Goal: Task Accomplishment & Management: Complete application form

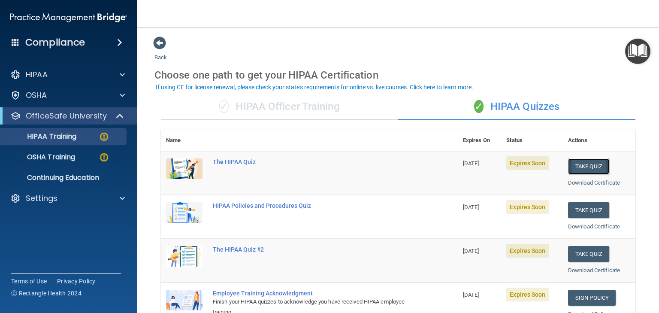
click at [568, 162] on button "Take Quiz" at bounding box center [588, 166] width 41 height 16
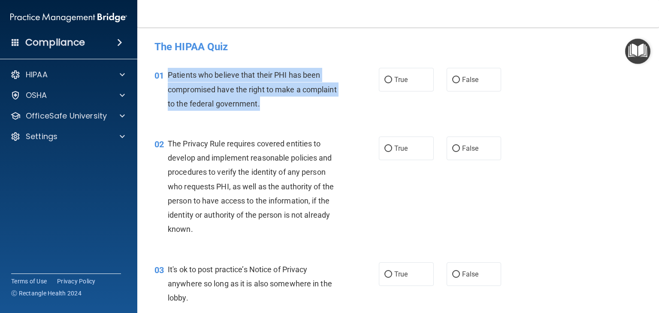
drag, startPoint x: 169, startPoint y: 74, endPoint x: 301, endPoint y: 102, distance: 135.2
click at [301, 102] on div "Patients who believe that their PHI has been compromised have the right to make…" at bounding box center [257, 89] width 178 height 43
copy span "Patients who believe that their PHI has been compromised have the right to make…"
click at [384, 78] on input "True" at bounding box center [388, 80] width 8 height 6
radio input "true"
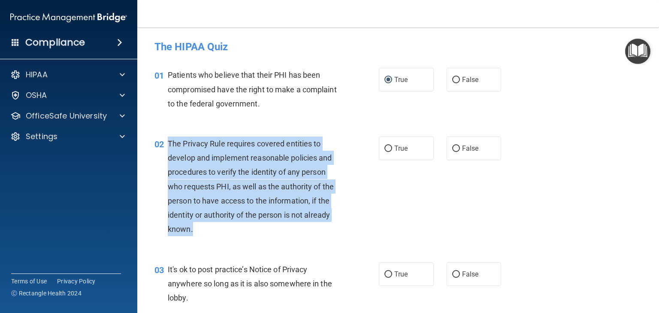
drag, startPoint x: 168, startPoint y: 144, endPoint x: 206, endPoint y: 223, distance: 87.9
click at [206, 223] on div "The Privacy Rule requires covered entities to develop and implement reasonable …" at bounding box center [257, 186] width 178 height 100
copy span "The Privacy Rule requires covered entities to develop and implement reasonable …"
click at [385, 147] on input "True" at bounding box center [388, 148] width 8 height 6
radio input "true"
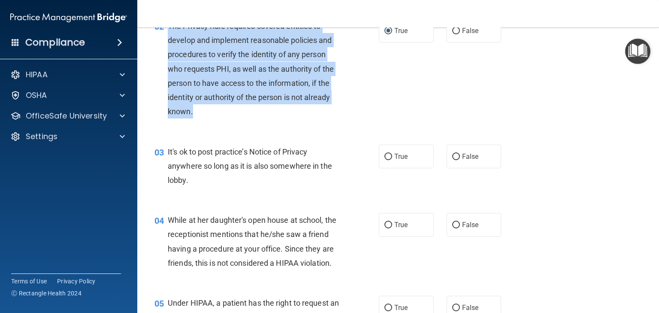
scroll to position [129, 0]
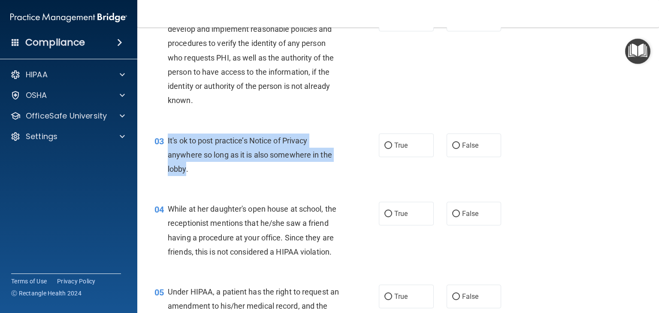
drag, startPoint x: 167, startPoint y: 139, endPoint x: 185, endPoint y: 169, distance: 34.4
click at [185, 169] on span "It's ok to post practice’s Notice of Privacy anywhere so long as it is also som…" at bounding box center [250, 154] width 164 height 37
copy span "It's ok to post practice’s Notice of Privacy anywhere so long as it is also som…"
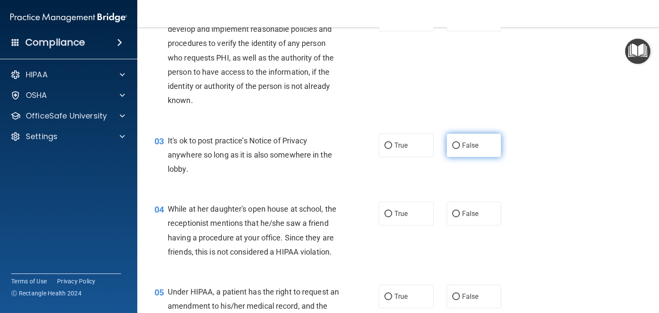
click at [457, 143] on label "False" at bounding box center [474, 145] width 55 height 24
click at [457, 143] on input "False" at bounding box center [456, 145] width 8 height 6
radio input "true"
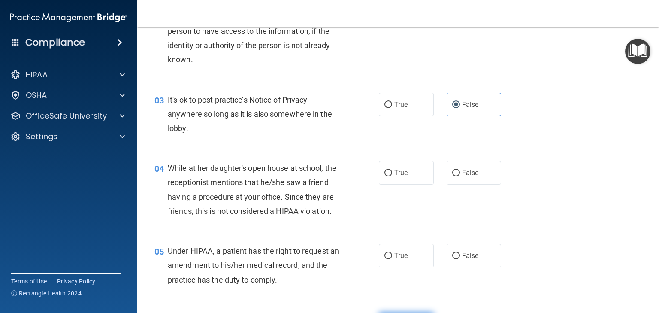
scroll to position [167, 0]
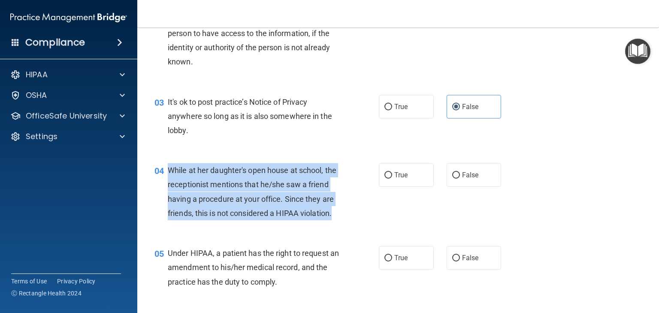
drag, startPoint x: 169, startPoint y: 171, endPoint x: 200, endPoint y: 228, distance: 64.7
click at [200, 220] on div "While at her daughter's open house at school, the receptionist mentions that he…" at bounding box center [257, 191] width 178 height 57
click at [452, 174] on input "False" at bounding box center [456, 175] width 8 height 6
radio input "true"
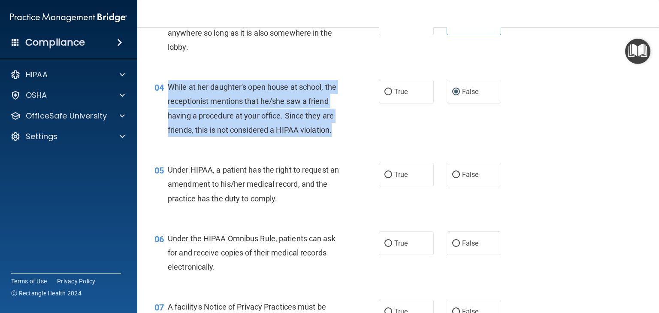
scroll to position [253, 0]
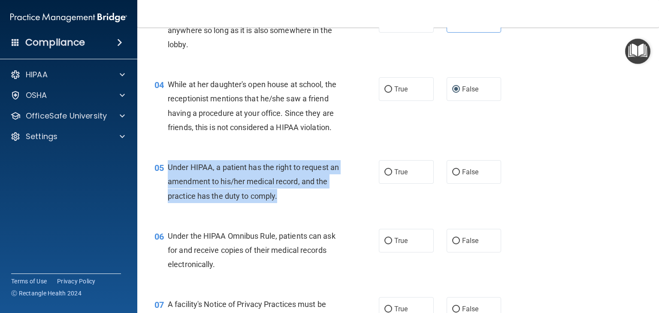
drag, startPoint x: 168, startPoint y: 182, endPoint x: 293, endPoint y: 218, distance: 129.6
click at [293, 207] on div "05 Under HIPAA, a patient has the right to request an amendment to his/her medi…" at bounding box center [267, 183] width 250 height 47
copy span "Under HIPAA, a patient has the right to request an amendment to his/her medical…"
click at [448, 183] on label "False" at bounding box center [474, 172] width 55 height 24
click at [453, 176] on input "False" at bounding box center [456, 172] width 8 height 6
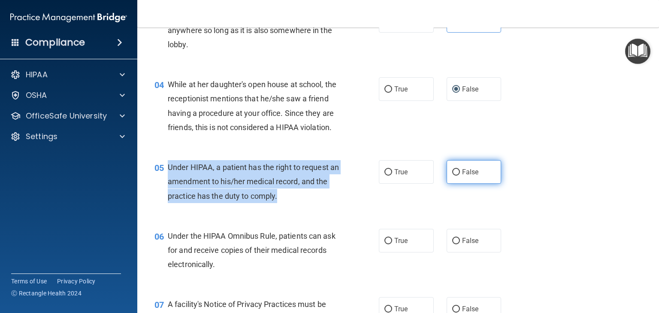
radio input "true"
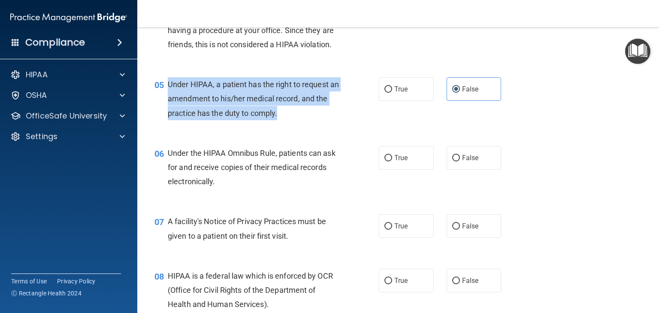
scroll to position [339, 0]
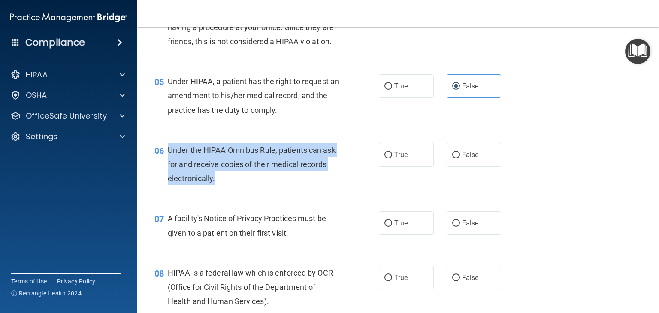
drag, startPoint x: 167, startPoint y: 163, endPoint x: 215, endPoint y: 196, distance: 58.1
click at [215, 190] on div "06 Under the HIPAA Omnibus Rule, patients can ask for and receive copies of the…" at bounding box center [267, 166] width 250 height 47
copy div "Under the HIPAA Omnibus Rule, patients can ask for and receive copies of their …"
click at [384, 158] on input "True" at bounding box center [388, 155] width 8 height 6
radio input "true"
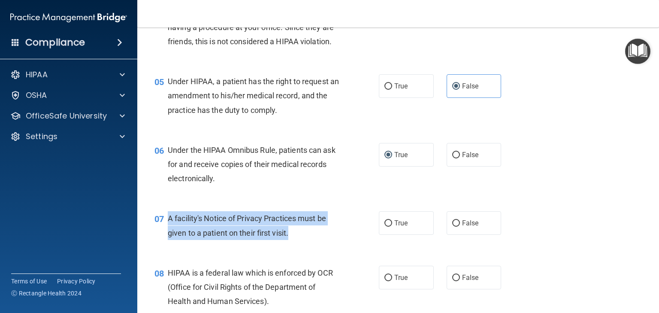
drag, startPoint x: 169, startPoint y: 232, endPoint x: 299, endPoint y: 242, distance: 129.9
click at [300, 239] on div "A facility's Notice of Privacy Practices must be given to a patient on their fi…" at bounding box center [257, 225] width 178 height 28
copy span "A facility's Notice of Privacy Practices must be given to a patient on their fi…"
click at [384, 227] on input "True" at bounding box center [388, 223] width 8 height 6
radio input "true"
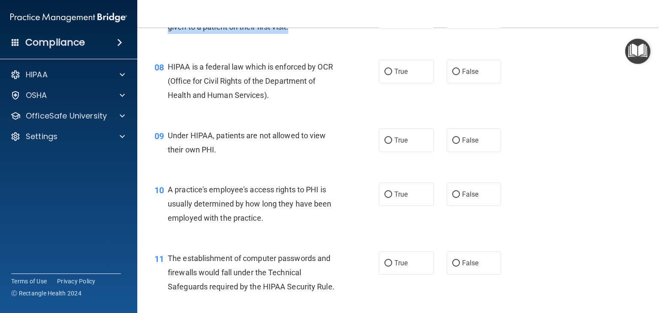
scroll to position [554, 0]
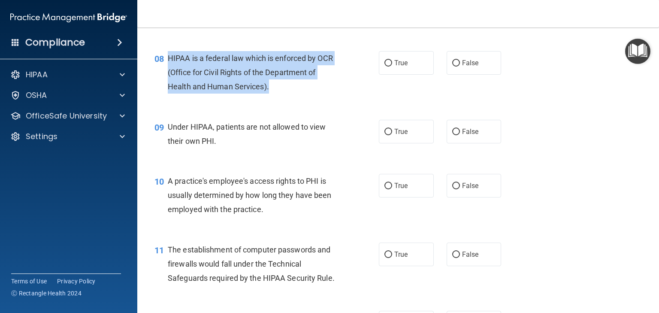
drag, startPoint x: 168, startPoint y: 71, endPoint x: 277, endPoint y: 102, distance: 113.3
click at [277, 94] on div "HIPAA is a federal law which is enforced by OCR (Office for Civil Rights of the…" at bounding box center [257, 72] width 178 height 43
copy span "HIPAA is a federal law which is enforced by OCR (Office for Civil Rights of the…"
click at [385, 67] on input "True" at bounding box center [388, 63] width 8 height 6
radio input "true"
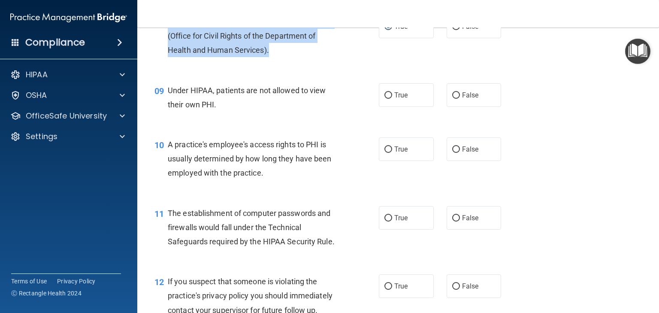
scroll to position [639, 0]
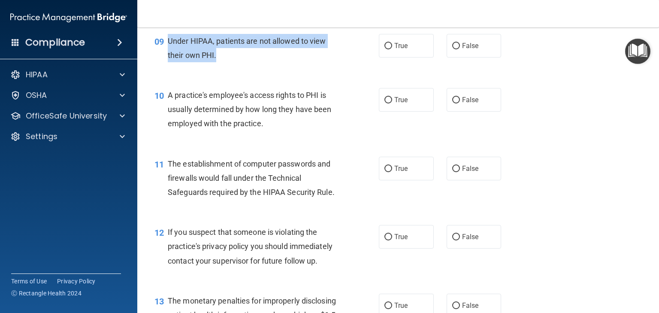
drag, startPoint x: 169, startPoint y: 53, endPoint x: 223, endPoint y: 71, distance: 57.0
click at [223, 62] on div "Under HIPAA, patients are not allowed to view their own PHI." at bounding box center [257, 48] width 178 height 28
copy span "Under HIPAA, patients are not allowed to view their own PHI."
click at [452, 49] on input "False" at bounding box center [456, 46] width 8 height 6
radio input "true"
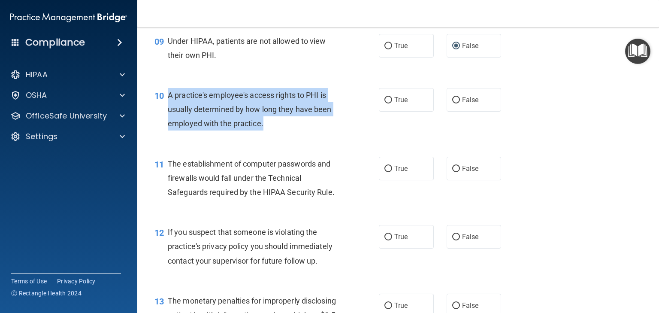
drag, startPoint x: 168, startPoint y: 113, endPoint x: 275, endPoint y: 143, distance: 111.0
click at [275, 131] on div "A practice's employee's access rights to PHI is usually determined by how long …" at bounding box center [257, 109] width 178 height 43
copy span "A practice's employee's access rights to PHI is usually determined by how long …"
click at [452, 103] on input "False" at bounding box center [456, 100] width 8 height 6
radio input "true"
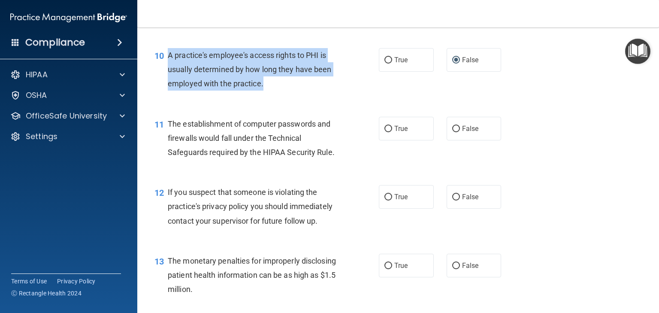
scroll to position [682, 0]
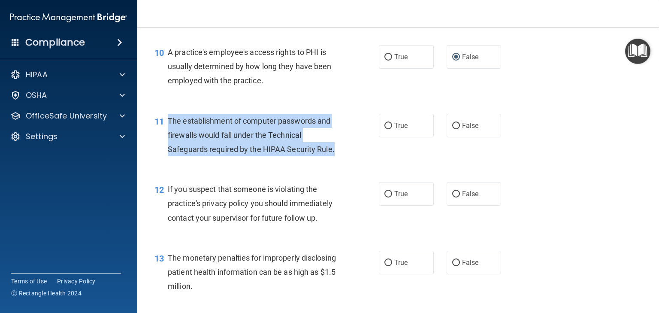
drag, startPoint x: 166, startPoint y: 133, endPoint x: 344, endPoint y: 159, distance: 179.6
click at [344, 159] on div "11 The establishment of computer passwords and firewalls would fall under the T…" at bounding box center [267, 137] width 250 height 47
copy div "The establishment of computer passwords and firewalls would fall under the Tech…"
click at [385, 129] on input "True" at bounding box center [388, 126] width 8 height 6
radio input "true"
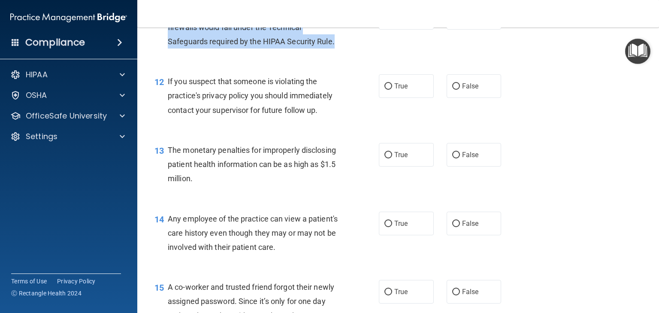
scroll to position [811, 0]
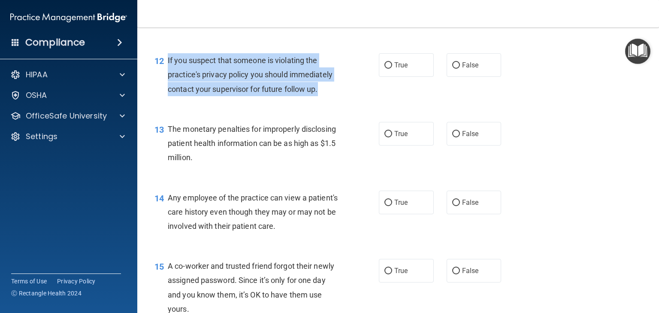
drag, startPoint x: 168, startPoint y: 74, endPoint x: 324, endPoint y: 103, distance: 158.1
click at [324, 96] on div "If you suspect that someone is violating the practice's privacy policy you shou…" at bounding box center [257, 74] width 178 height 43
click at [384, 69] on input "True" at bounding box center [388, 65] width 8 height 6
radio input "true"
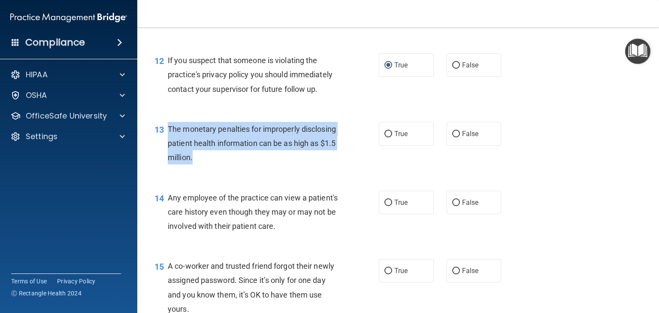
drag, startPoint x: 169, startPoint y: 145, endPoint x: 264, endPoint y: 178, distance: 100.1
click at [264, 165] on div "The monetary penalties for improperly disclosing patient health information can…" at bounding box center [257, 143] width 178 height 43
click at [452, 137] on input "False" at bounding box center [456, 134] width 8 height 6
radio input "true"
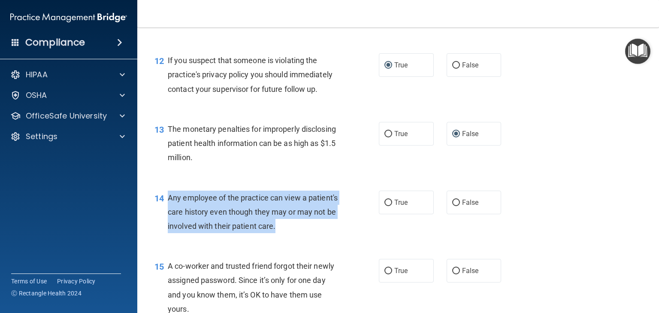
drag, startPoint x: 167, startPoint y: 211, endPoint x: 325, endPoint y: 233, distance: 159.1
click at [325, 233] on div "Any employee of the practice can view a patient's care history even though they…" at bounding box center [257, 212] width 178 height 43
click at [452, 206] on input "False" at bounding box center [456, 203] width 8 height 6
radio input "true"
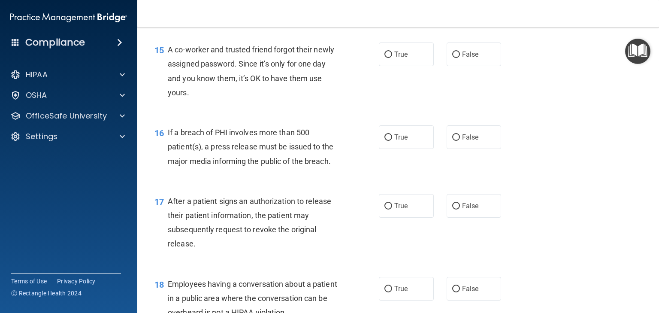
scroll to position [897, 0]
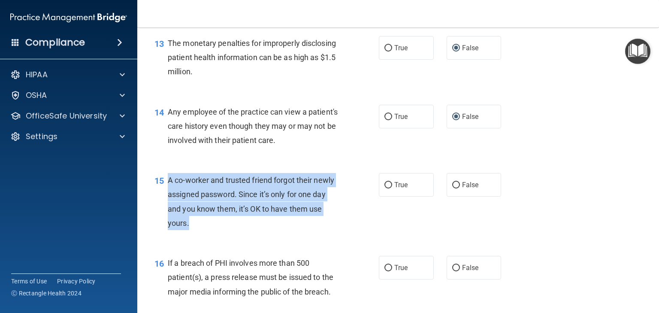
drag, startPoint x: 169, startPoint y: 194, endPoint x: 197, endPoint y: 231, distance: 46.3
click at [197, 230] on div "A co-worker and trusted friend forgot their newly assigned password. Since it’s…" at bounding box center [257, 201] width 178 height 57
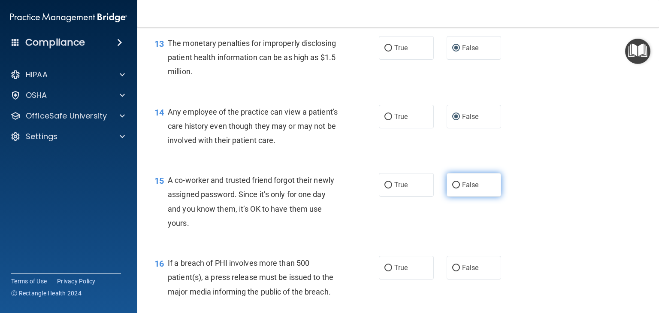
click at [456, 197] on label "False" at bounding box center [474, 185] width 55 height 24
click at [456, 188] on input "False" at bounding box center [456, 185] width 8 height 6
radio input "true"
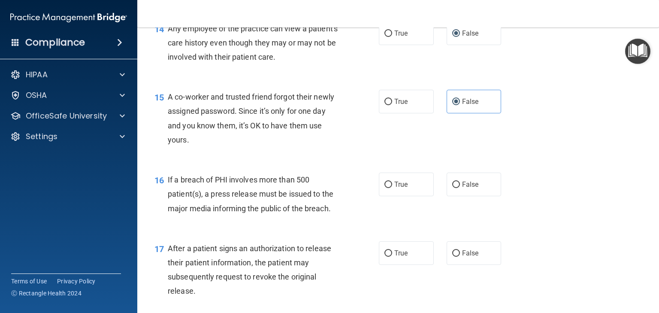
scroll to position [983, 0]
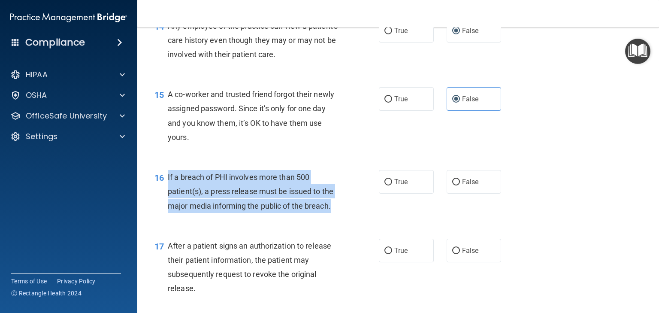
drag, startPoint x: 167, startPoint y: 189, endPoint x: 356, endPoint y: 223, distance: 191.7
click at [363, 217] on div "16 If a breach of PHI involves more than 500 patient(s), a press release must b…" at bounding box center [267, 193] width 250 height 47
click at [387, 185] on input "True" at bounding box center [388, 182] width 8 height 6
radio input "true"
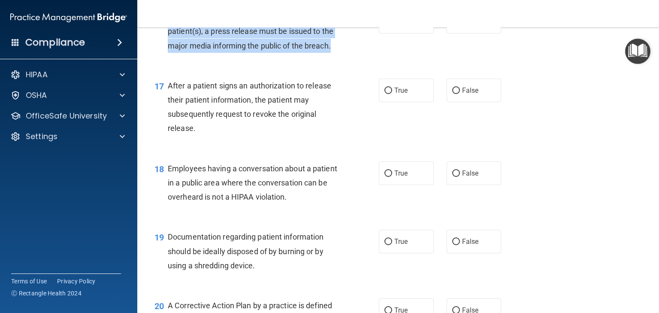
scroll to position [1154, 0]
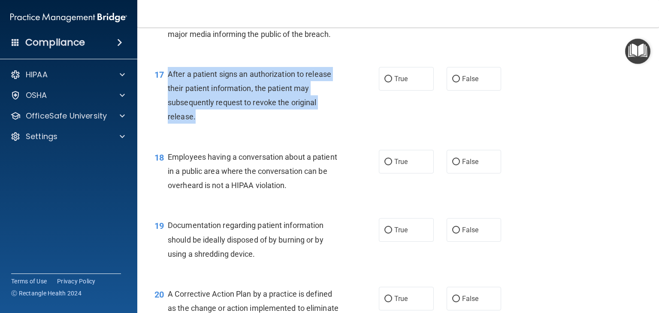
drag, startPoint x: 169, startPoint y: 85, endPoint x: 203, endPoint y: 126, distance: 52.7
click at [203, 124] on div "After a patient signs an authorization to release their patient information, th…" at bounding box center [257, 95] width 178 height 57
click at [386, 82] on input "True" at bounding box center [388, 79] width 8 height 6
radio input "true"
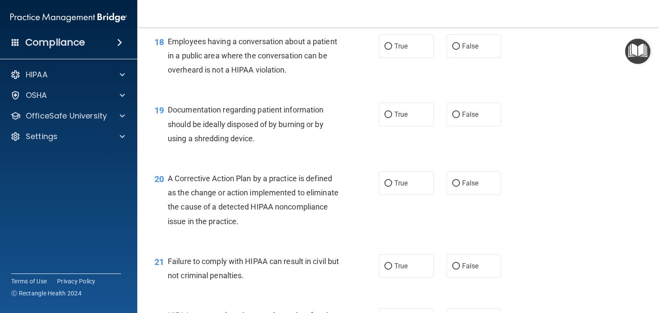
scroll to position [1283, 0]
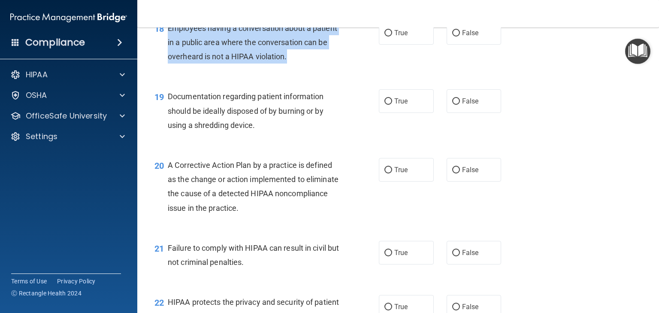
drag, startPoint x: 166, startPoint y: 42, endPoint x: 319, endPoint y: 81, distance: 157.1
click at [319, 68] on div "18 Employees having a conversation about a patient in a public area where the c…" at bounding box center [267, 44] width 250 height 47
click at [454, 36] on input "False" at bounding box center [456, 33] width 8 height 6
radio input "true"
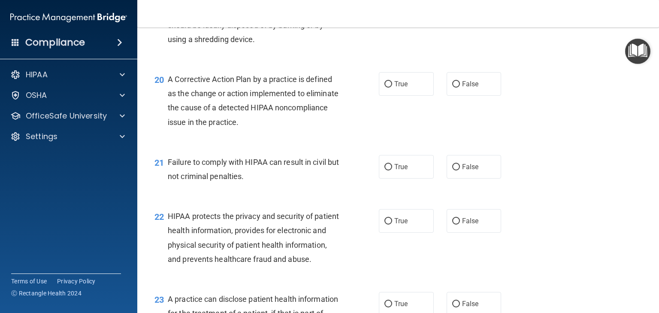
scroll to position [1326, 0]
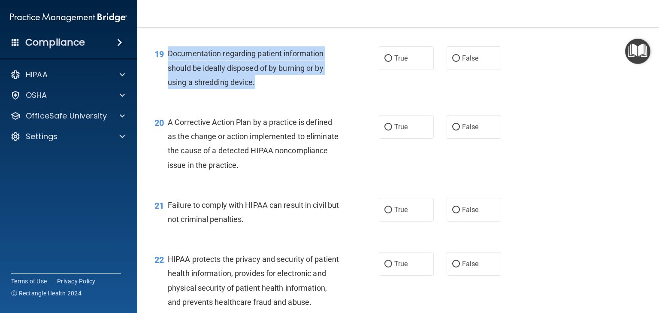
drag, startPoint x: 168, startPoint y: 67, endPoint x: 259, endPoint y: 97, distance: 95.5
click at [259, 89] on div "Documentation regarding patient information should be ideally disposed of by bu…" at bounding box center [257, 67] width 178 height 43
click at [386, 62] on input "True" at bounding box center [388, 58] width 8 height 6
radio input "true"
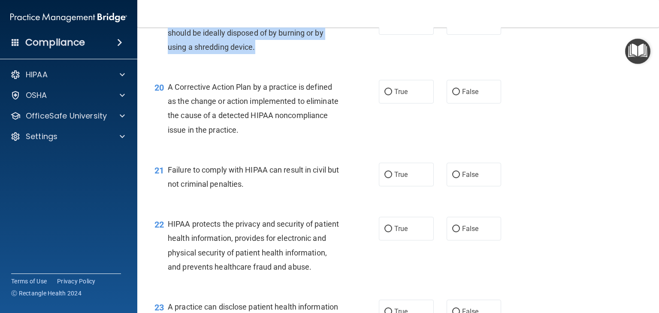
scroll to position [1369, 0]
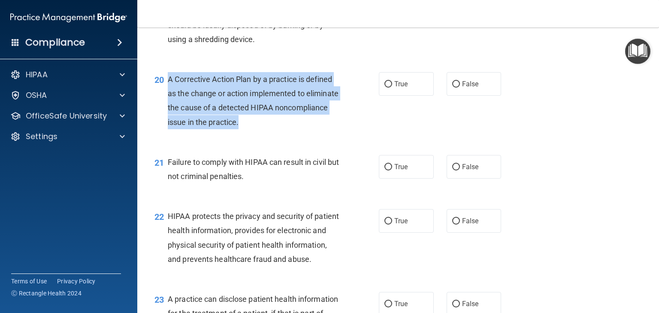
drag, startPoint x: 168, startPoint y: 93, endPoint x: 280, endPoint y: 127, distance: 117.7
click at [296, 129] on div "A Corrective Action Plan by a practice is defined as the change or action imple…" at bounding box center [257, 100] width 178 height 57
drag, startPoint x: 384, startPoint y: 99, endPoint x: 384, endPoint y: 110, distance: 11.6
click at [384, 88] on input "True" at bounding box center [388, 84] width 8 height 6
radio input "true"
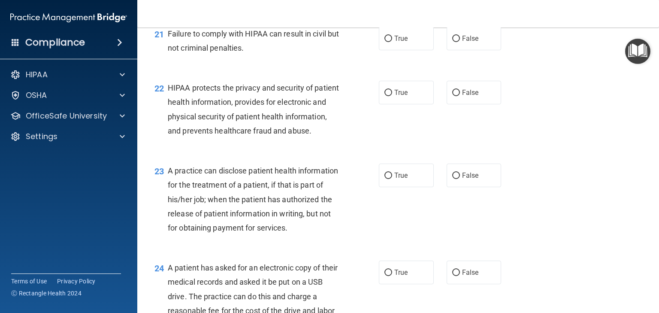
scroll to position [1498, 0]
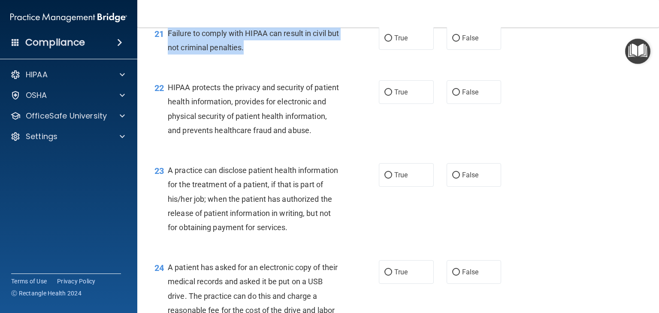
drag, startPoint x: 168, startPoint y: 46, endPoint x: 264, endPoint y: 70, distance: 99.4
click at [264, 59] on div "21 Failure to comply with HIPAA can result in civil but not criminal penalties." at bounding box center [267, 42] width 250 height 33
click at [452, 42] on input "False" at bounding box center [456, 38] width 8 height 6
radio input "true"
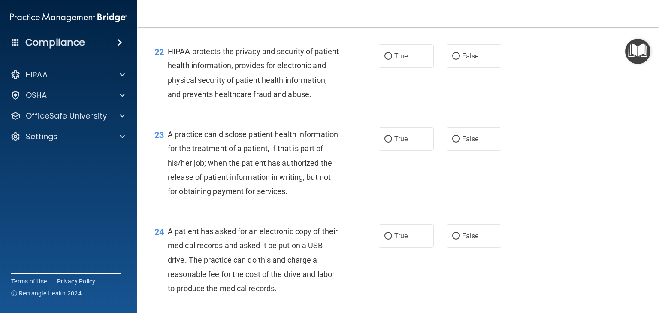
scroll to position [1540, 0]
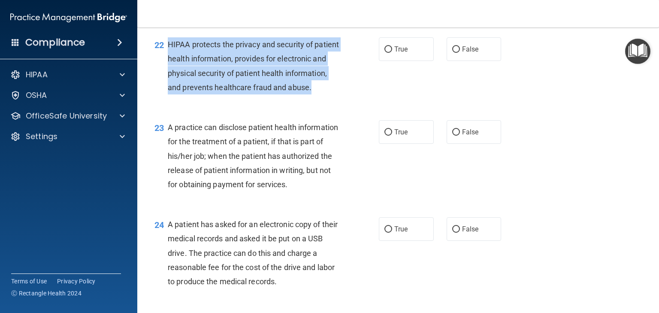
drag, startPoint x: 165, startPoint y: 58, endPoint x: 194, endPoint y: 104, distance: 54.5
click at [195, 99] on div "22 HIPAA protects the privacy and security of patient health information, provi…" at bounding box center [267, 67] width 250 height 61
click at [386, 53] on input "True" at bounding box center [388, 49] width 8 height 6
radio input "true"
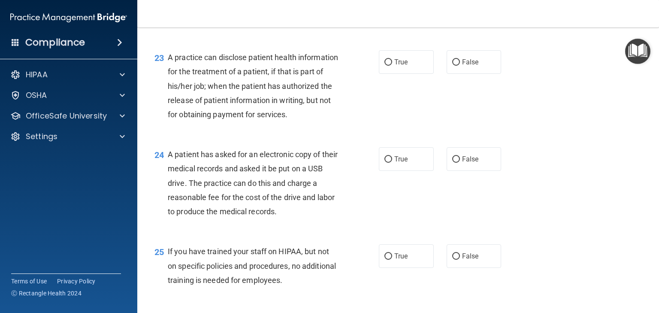
scroll to position [1626, 0]
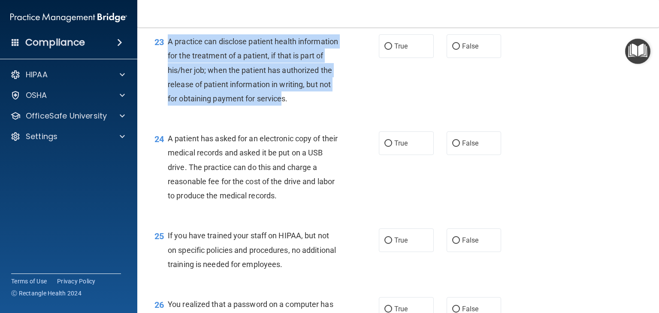
drag, startPoint x: 166, startPoint y: 72, endPoint x: 192, endPoint y: 147, distance: 79.4
click at [192, 110] on div "23 A practice can disclose patient health information for the treatment of a pa…" at bounding box center [267, 72] width 250 height 76
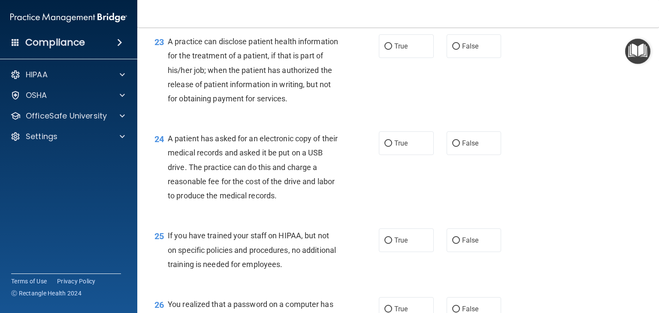
click at [198, 106] on div "A practice can disclose patient health information for the treatment of a patie…" at bounding box center [257, 69] width 178 height 71
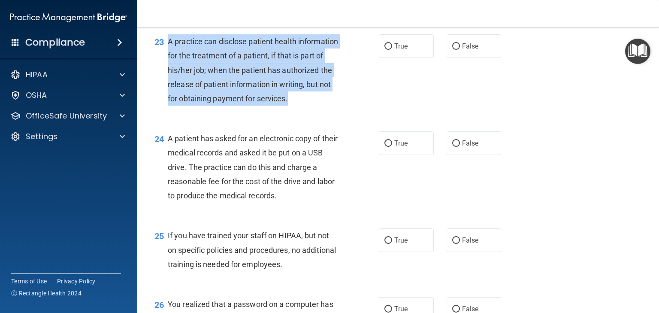
drag, startPoint x: 198, startPoint y: 145, endPoint x: 162, endPoint y: 81, distance: 73.0
click at [162, 81] on div "23 A practice can disclose patient health information for the treatment of a pa…" at bounding box center [267, 72] width 250 height 76
click at [454, 50] on input "False" at bounding box center [456, 46] width 8 height 6
radio input "true"
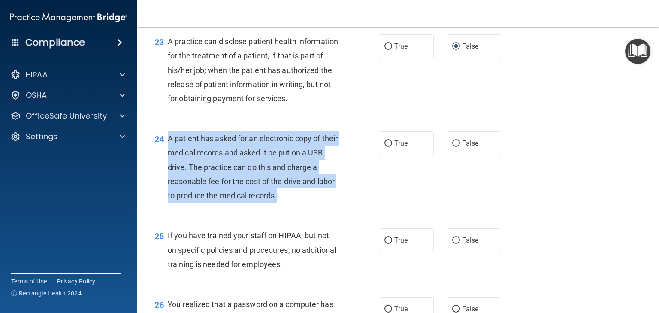
drag, startPoint x: 168, startPoint y: 179, endPoint x: 278, endPoint y: 237, distance: 124.2
click at [282, 203] on div "A patient has asked for an electronic copy of their medical records and asked i…" at bounding box center [257, 166] width 178 height 71
drag, startPoint x: 383, startPoint y: 186, endPoint x: 383, endPoint y: 191, distance: 4.3
click at [384, 147] on input "True" at bounding box center [388, 143] width 8 height 6
radio input "true"
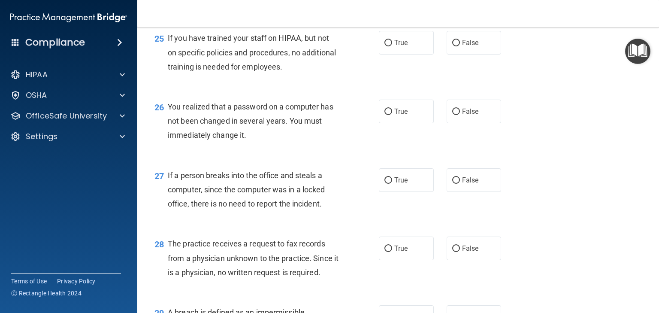
scroll to position [1841, 0]
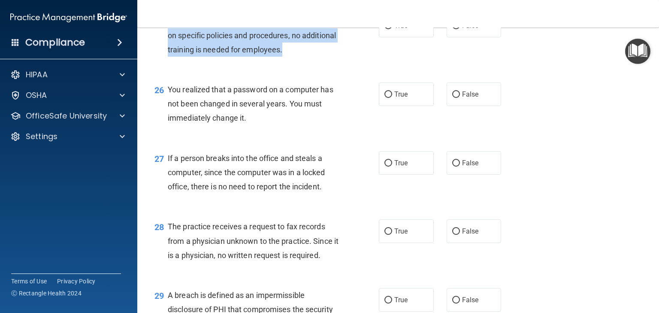
drag, startPoint x: 165, startPoint y: 63, endPoint x: 365, endPoint y: 90, distance: 201.3
click at [365, 61] on div "25 If you have trained your staff on HIPAA, but not on specific policies and pr…" at bounding box center [267, 37] width 250 height 47
drag, startPoint x: 448, startPoint y: 67, endPoint x: 441, endPoint y: 66, distance: 7.4
click at [452, 29] on input "False" at bounding box center [456, 26] width 8 height 6
radio input "true"
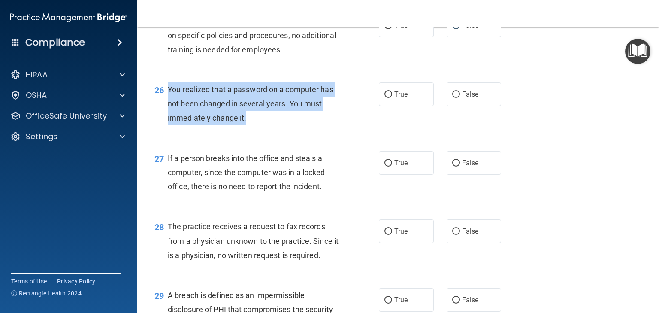
drag, startPoint x: 166, startPoint y: 130, endPoint x: 265, endPoint y: 154, distance: 101.6
click at [265, 130] on div "26 You realized that a password on a computer has not been changed in several y…" at bounding box center [267, 105] width 250 height 47
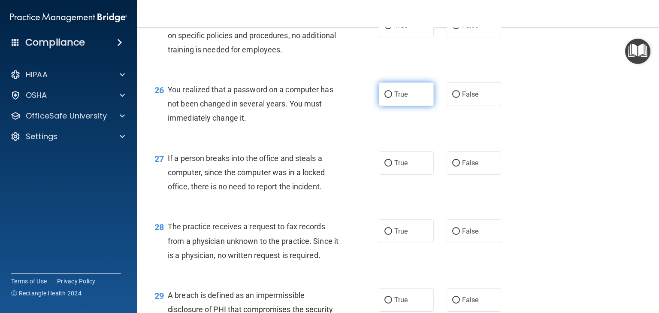
click at [417, 106] on label "True" at bounding box center [406, 94] width 55 height 24
click at [392, 98] on input "True" at bounding box center [388, 94] width 8 height 6
radio input "true"
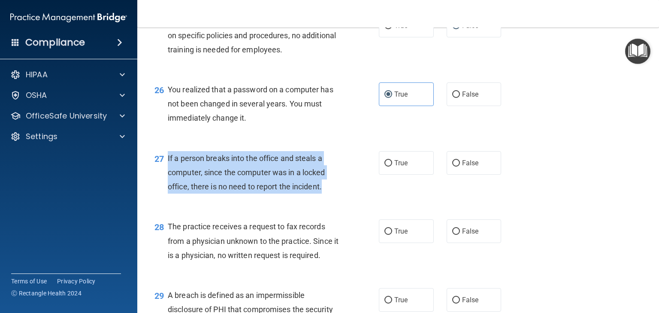
drag, startPoint x: 168, startPoint y: 198, endPoint x: 327, endPoint y: 225, distance: 161.4
click at [327, 194] on div "If a person breaks into the office and steals a computer, since the computer wa…" at bounding box center [257, 172] width 178 height 43
click at [453, 166] on input "False" at bounding box center [456, 163] width 8 height 6
radio input "true"
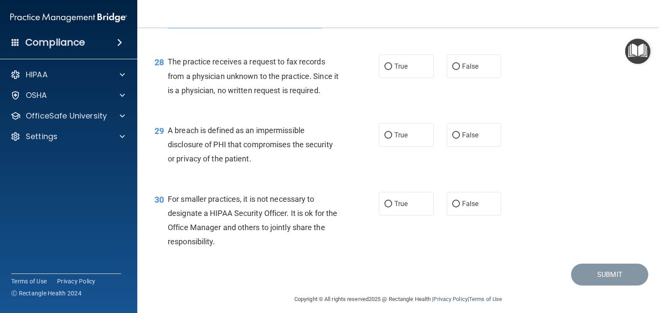
scroll to position [2012, 0]
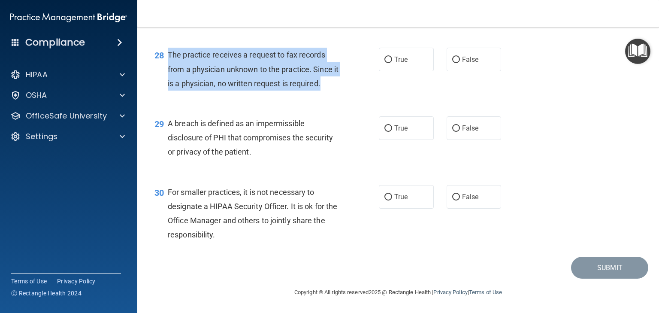
drag, startPoint x: 166, startPoint y: 97, endPoint x: 335, endPoint y: 133, distance: 171.9
click at [335, 95] on div "28 The practice receives a request to fax records from a physician unknown to t…" at bounding box center [267, 71] width 250 height 47
click at [384, 63] on input "True" at bounding box center [388, 60] width 8 height 6
radio input "true"
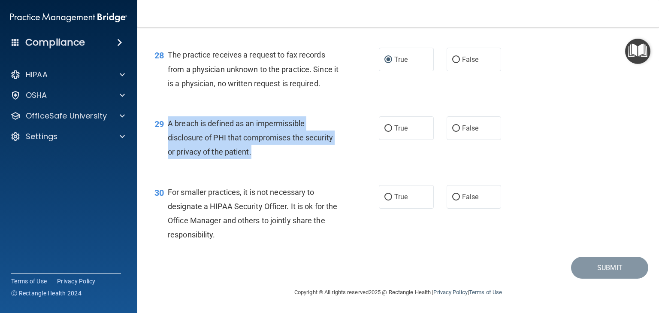
drag, startPoint x: 168, startPoint y: 123, endPoint x: 259, endPoint y: 160, distance: 98.0
click at [259, 160] on div "29 A breach is defined as an impermissible disclosure of PHI that compromises t…" at bounding box center [267, 139] width 250 height 47
click at [386, 127] on input "True" at bounding box center [388, 128] width 8 height 6
radio input "true"
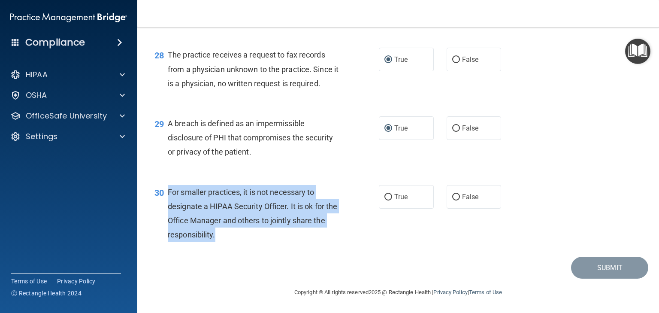
drag, startPoint x: 166, startPoint y: 192, endPoint x: 240, endPoint y: 230, distance: 83.7
click at [240, 230] on div "30 For smaller practices, it is not necessary to designate a HIPAA Security Off…" at bounding box center [267, 215] width 250 height 61
click at [453, 197] on input "False" at bounding box center [456, 197] width 8 height 6
radio input "true"
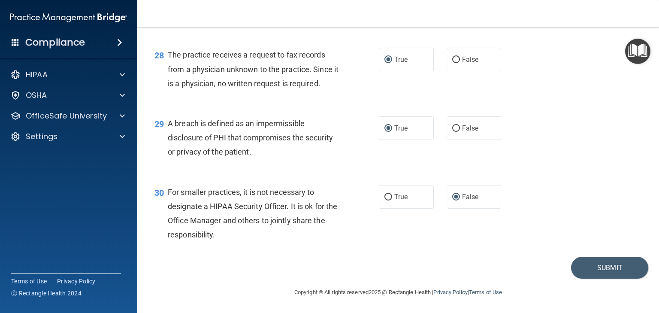
click at [478, 262] on div "Submit" at bounding box center [398, 268] width 500 height 22
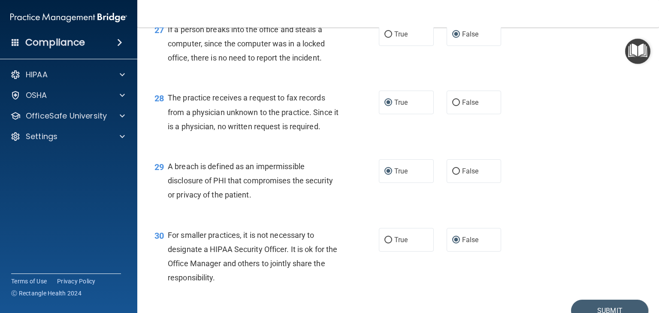
scroll to position [2012, 0]
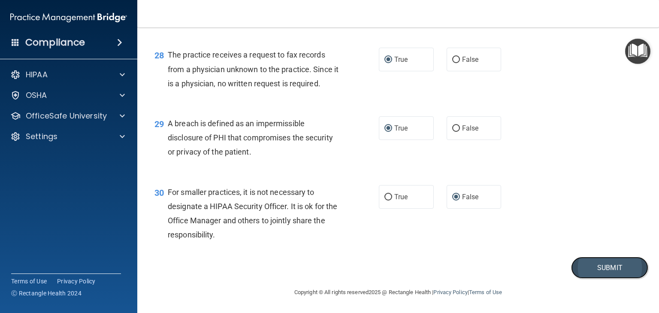
click at [590, 278] on button "Submit" at bounding box center [609, 268] width 77 height 22
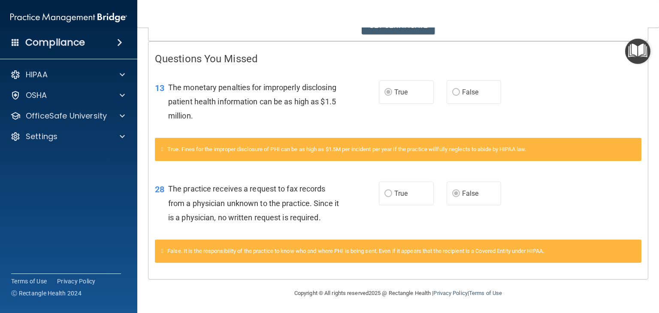
scroll to position [161, 0]
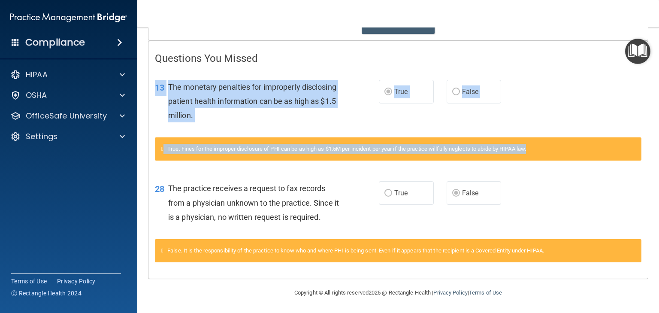
drag, startPoint x: 652, startPoint y: 166, endPoint x: 610, endPoint y: 118, distance: 64.1
click at [620, 120] on main "Calculating your score.... Success! You've completed " The HIPAA Quiz " with a …" at bounding box center [398, 169] width 522 height 285
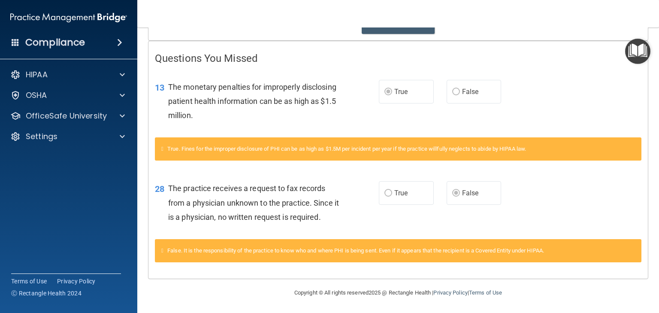
click at [590, 117] on div "13 The monetary penalties for improperly disclosing patient health information …" at bounding box center [397, 103] width 499 height 69
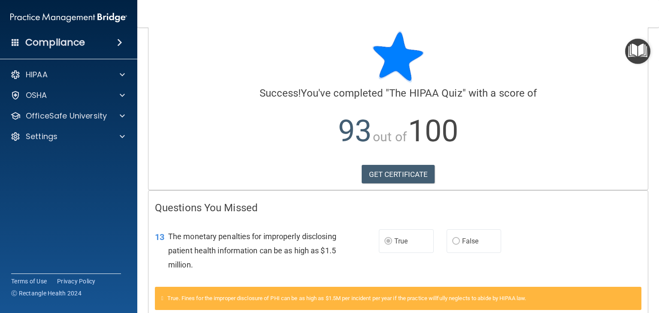
scroll to position [0, 0]
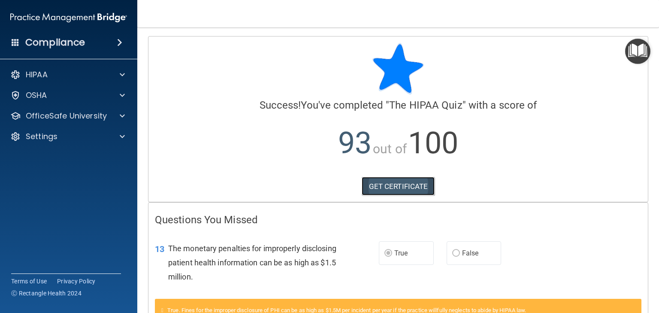
click at [404, 188] on link "GET CERTIFICATE" at bounding box center [398, 186] width 73 height 19
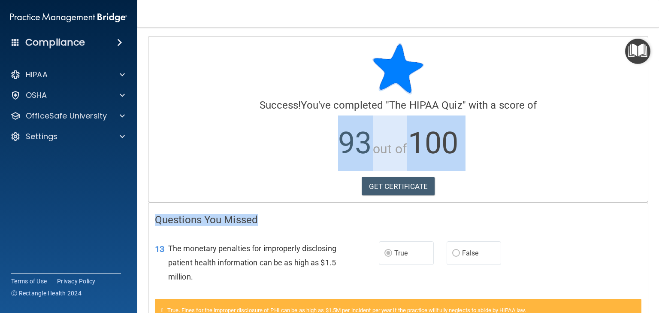
drag, startPoint x: 336, startPoint y: 172, endPoint x: 358, endPoint y: 138, distance: 40.9
click at [348, 150] on div "Calculating your score.... Success! You've completed " The HIPAA Quiz " with a …" at bounding box center [398, 238] width 500 height 404
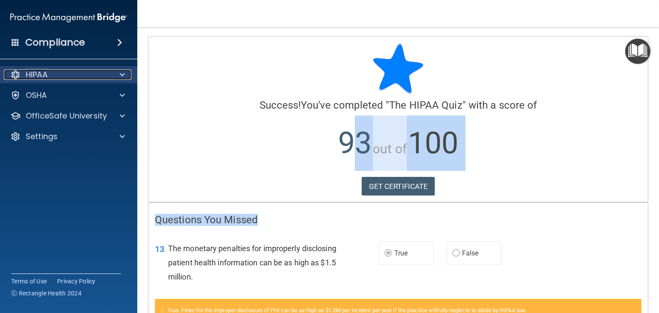
click at [38, 78] on p "HIPAA" at bounding box center [37, 75] width 22 height 10
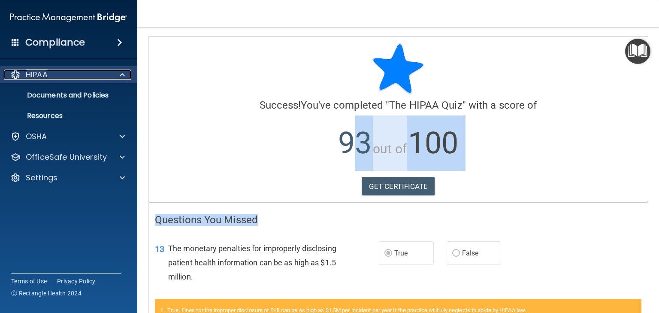
click at [62, 72] on div "HIPAA" at bounding box center [57, 75] width 106 height 10
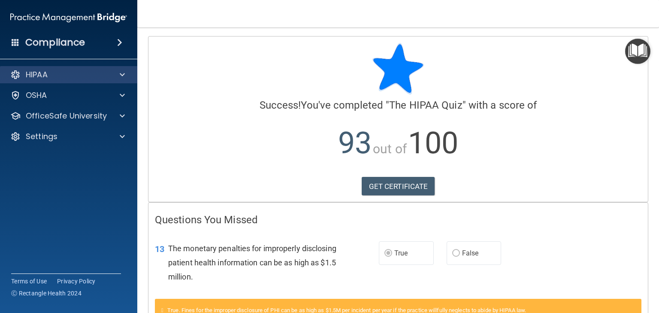
click at [58, 79] on div "HIPAA" at bounding box center [69, 74] width 138 height 17
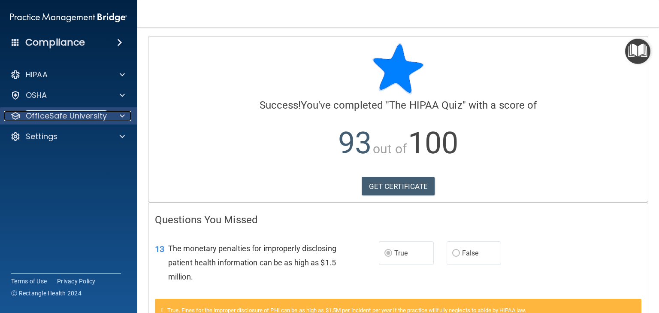
click at [52, 114] on p "OfficeSafe University" at bounding box center [66, 116] width 81 height 10
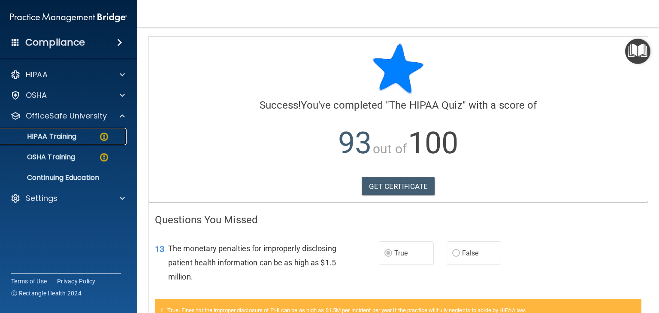
click at [61, 133] on p "HIPAA Training" at bounding box center [41, 136] width 71 height 9
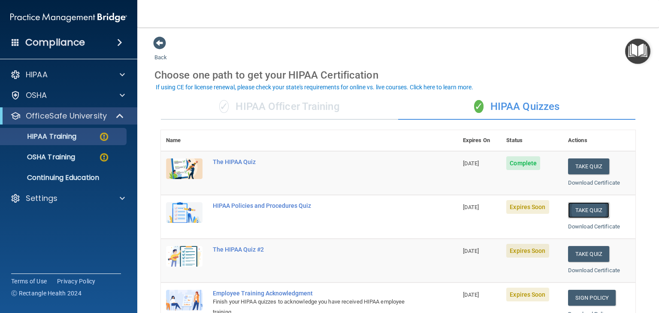
click at [572, 212] on button "Take Quiz" at bounding box center [588, 210] width 41 height 16
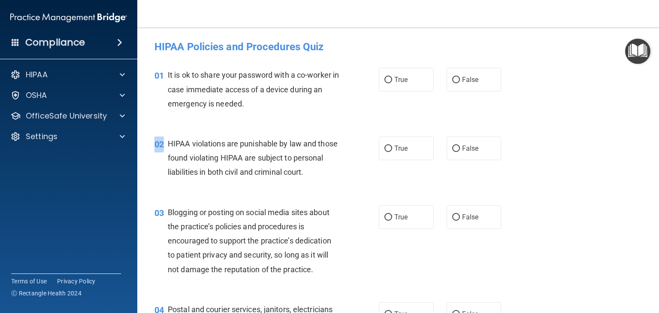
click at [167, 148] on div "02 HIPAA violations are punishable by law and those found violating HIPAA are s…" at bounding box center [267, 159] width 250 height 47
click at [170, 95] on div "It is ok to share your password with a co-worker in case immediate access of a …" at bounding box center [257, 89] width 178 height 43
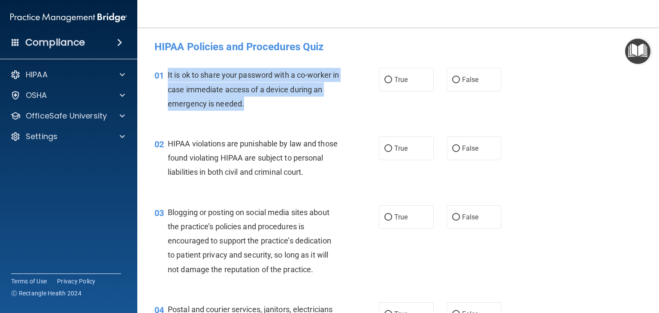
drag, startPoint x: 166, startPoint y: 74, endPoint x: 277, endPoint y: 103, distance: 114.5
click at [277, 104] on div "01 It is ok to share your password with a co-worker in case immediate access of…" at bounding box center [267, 91] width 250 height 47
drag, startPoint x: 452, startPoint y: 79, endPoint x: 464, endPoint y: 85, distance: 13.6
click at [458, 82] on label "False" at bounding box center [474, 80] width 55 height 24
click at [452, 81] on input "False" at bounding box center [456, 80] width 8 height 6
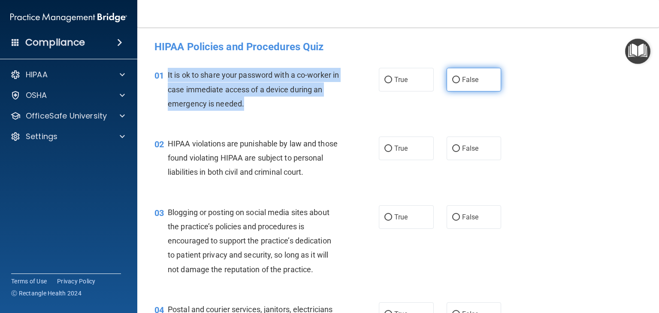
radio input "true"
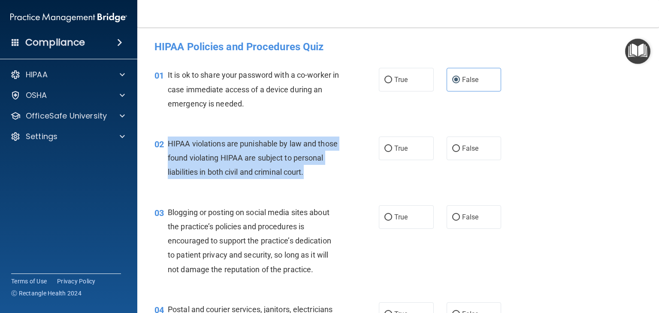
drag, startPoint x: 166, startPoint y: 143, endPoint x: 202, endPoint y: 180, distance: 51.3
click at [201, 183] on div "02 HIPAA violations are punishable by law and those found violating HIPAA are s…" at bounding box center [267, 159] width 250 height 47
click at [384, 148] on input "True" at bounding box center [388, 148] width 8 height 6
radio input "true"
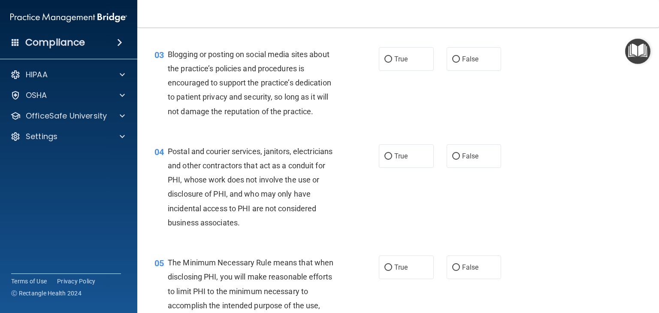
scroll to position [172, 0]
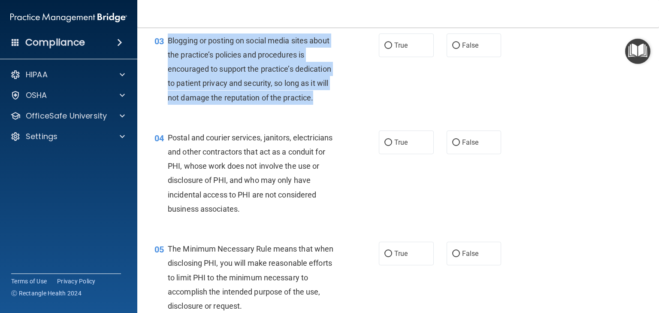
drag, startPoint x: 167, startPoint y: 52, endPoint x: 325, endPoint y: 114, distance: 169.4
click at [325, 109] on div "03 Blogging or posting on social media sites about the practice’s policies and …" at bounding box center [267, 71] width 250 height 76
click at [385, 49] on input "True" at bounding box center [388, 45] width 8 height 6
radio input "true"
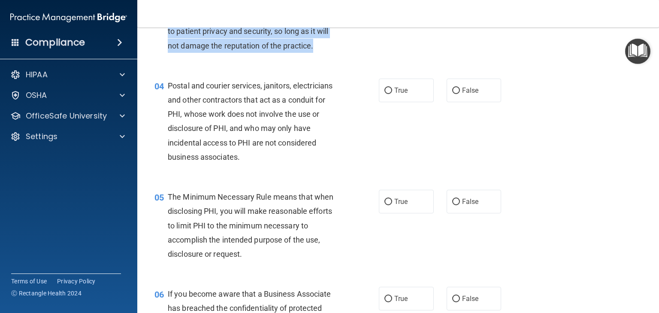
scroll to position [257, 0]
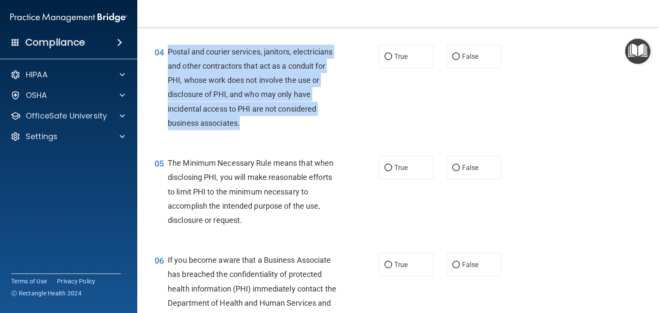
drag, startPoint x: 169, startPoint y: 63, endPoint x: 247, endPoint y: 133, distance: 105.7
click at [247, 130] on div "Postal and courier services, janitors, electricians and other contractors that …" at bounding box center [257, 87] width 178 height 85
click at [384, 60] on input "True" at bounding box center [388, 57] width 8 height 6
radio input "true"
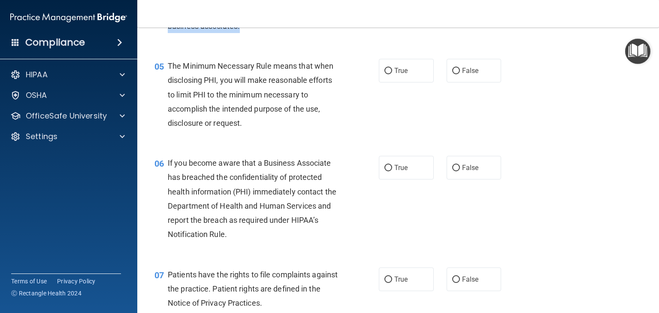
scroll to position [386, 0]
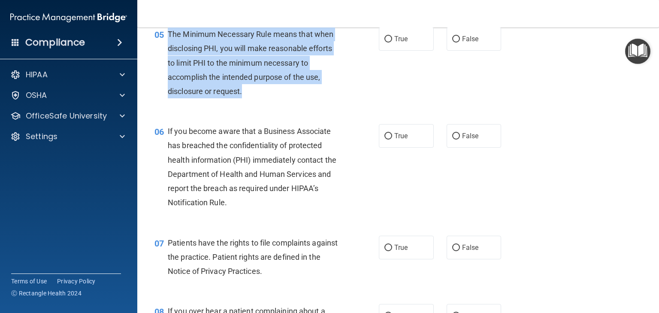
drag, startPoint x: 169, startPoint y: 50, endPoint x: 254, endPoint y: 110, distance: 105.0
click at [254, 98] on div "The Minimum Necessary Rule means that when disclosing PHI, you will make reason…" at bounding box center [257, 62] width 178 height 71
click at [384, 42] on input "True" at bounding box center [388, 39] width 8 height 6
radio input "true"
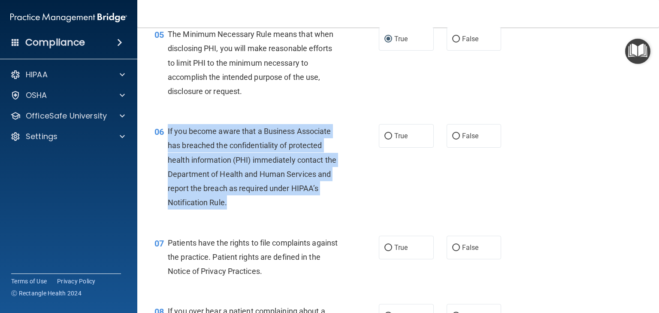
drag, startPoint x: 165, startPoint y: 145, endPoint x: 234, endPoint y: 217, distance: 99.5
click at [234, 214] on div "06 If you become aware that a Business Associate has breached the confidentiali…" at bounding box center [267, 169] width 250 height 90
drag, startPoint x: 384, startPoint y: 149, endPoint x: 386, endPoint y: 158, distance: 9.2
click at [384, 139] on input "True" at bounding box center [388, 136] width 8 height 6
radio input "true"
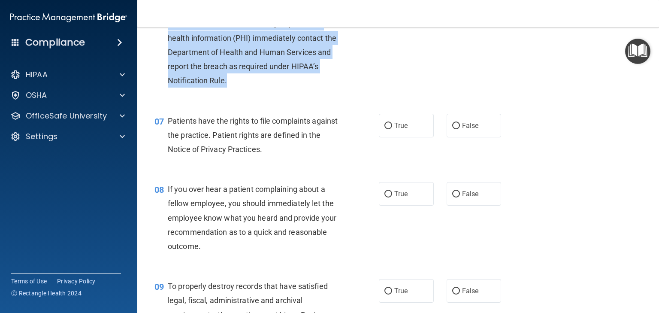
scroll to position [515, 0]
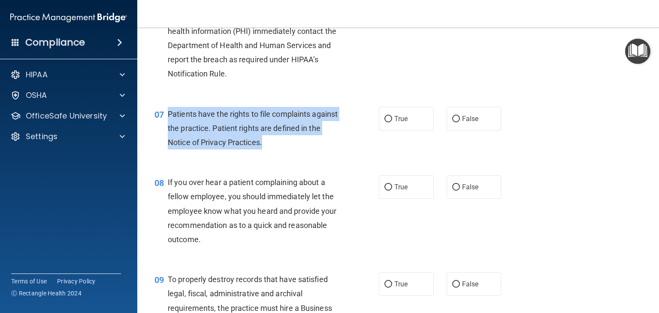
drag, startPoint x: 168, startPoint y: 127, endPoint x: 294, endPoint y: 161, distance: 131.0
click at [294, 150] on div "Patients have the rights to file complaints against the practice. Patient right…" at bounding box center [257, 128] width 178 height 43
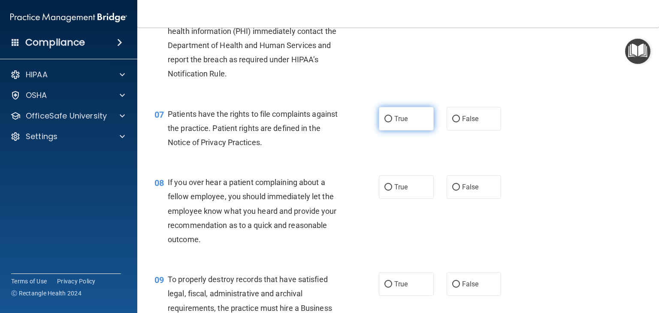
click at [390, 130] on label "True" at bounding box center [406, 119] width 55 height 24
click at [390, 122] on input "True" at bounding box center [388, 119] width 8 height 6
radio input "true"
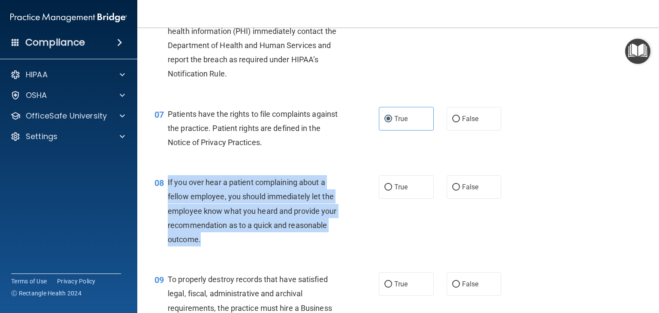
drag, startPoint x: 166, startPoint y: 194, endPoint x: 206, endPoint y: 259, distance: 75.7
click at [205, 251] on div "08 If you over hear a patient complaining about a fellow employee, you should i…" at bounding box center [267, 213] width 250 height 76
click at [452, 191] on input "False" at bounding box center [456, 187] width 8 height 6
radio input "true"
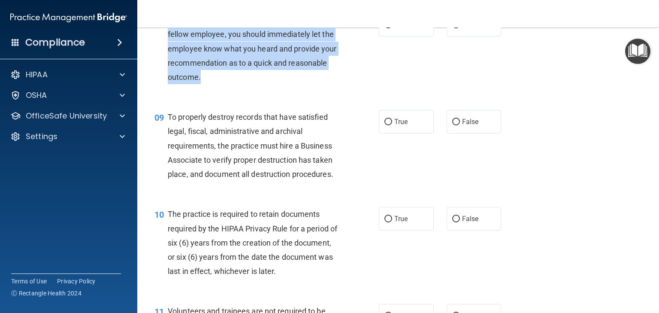
scroll to position [729, 0]
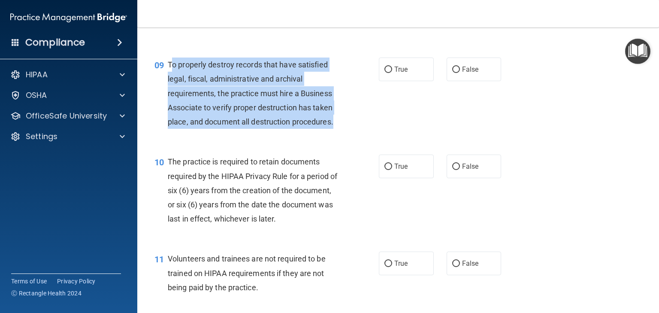
drag, startPoint x: 170, startPoint y: 77, endPoint x: 337, endPoint y: 139, distance: 178.1
click at [337, 129] on div "To properly destroy records that have satisfied legal, fiscal, administrative a…" at bounding box center [257, 92] width 178 height 71
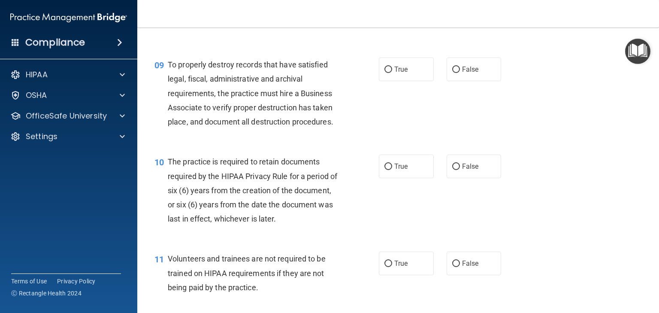
drag, startPoint x: 389, startPoint y: 82, endPoint x: 385, endPoint y: 103, distance: 21.7
click at [389, 81] on label "True" at bounding box center [406, 69] width 55 height 24
click at [384, 73] on input "True" at bounding box center [388, 70] width 8 height 6
radio input "true"
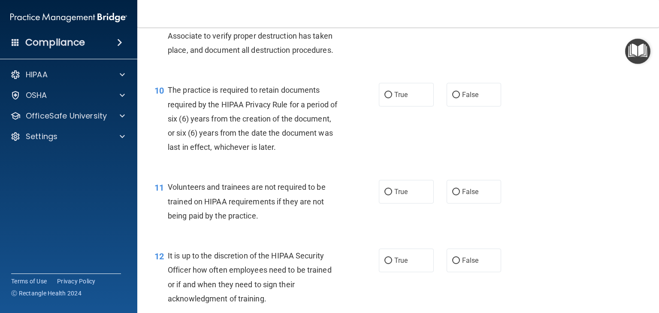
scroll to position [815, 0]
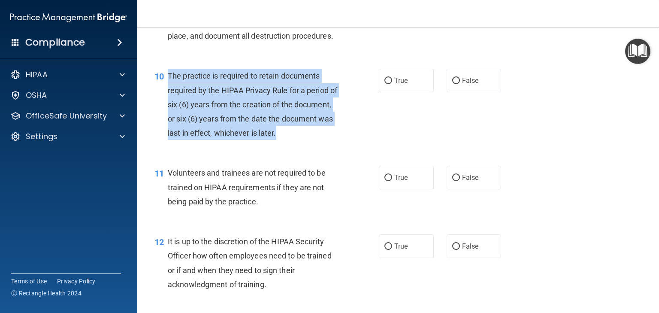
drag, startPoint x: 169, startPoint y: 89, endPoint x: 336, endPoint y: 154, distance: 178.9
click at [336, 140] on div "The practice is required to retain documents required by the HIPAA Privacy Rule…" at bounding box center [257, 104] width 178 height 71
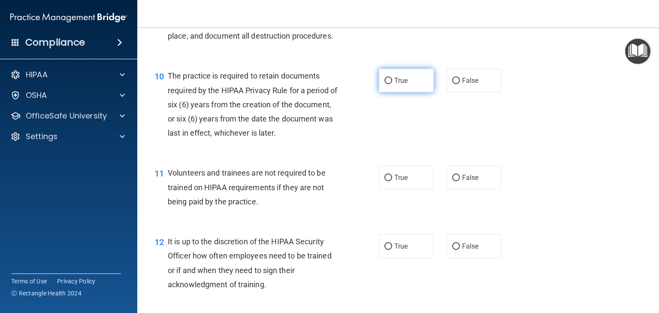
click at [408, 92] on label "True" at bounding box center [406, 81] width 55 height 24
click at [392, 84] on input "True" at bounding box center [388, 81] width 8 height 6
radio input "true"
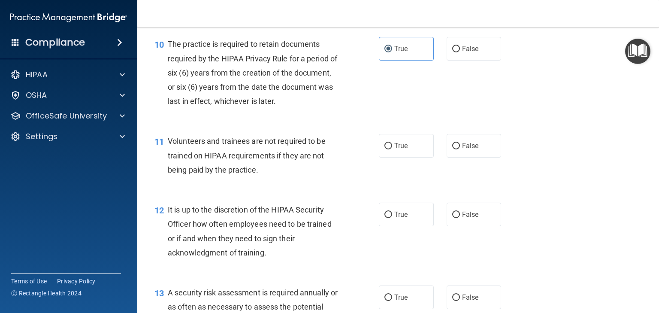
scroll to position [858, 0]
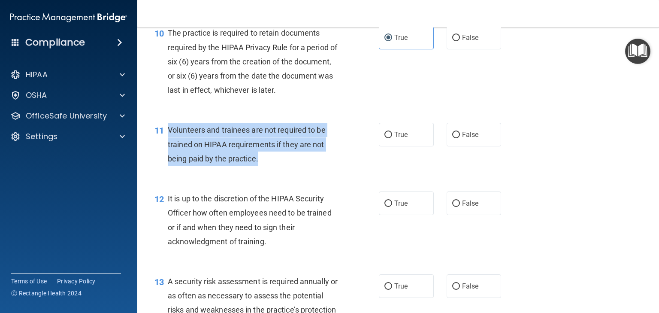
drag, startPoint x: 258, startPoint y: 174, endPoint x: 179, endPoint y: 148, distance: 83.2
click at [168, 145] on span "Volunteers and trainees are not required to be trained on HIPAA requirements if…" at bounding box center [247, 143] width 158 height 37
click at [276, 170] on div "11 Volunteers and trainees are not required to be trained on HIPAA requirements…" at bounding box center [267, 146] width 250 height 47
click at [452, 138] on input "False" at bounding box center [456, 135] width 8 height 6
radio input "true"
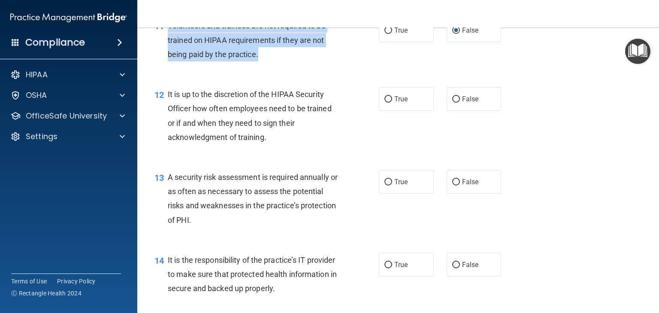
scroll to position [987, 0]
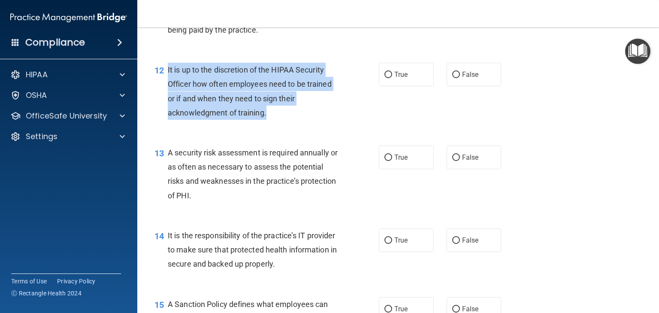
drag, startPoint x: 163, startPoint y: 84, endPoint x: 275, endPoint y: 128, distance: 120.4
click at [274, 124] on div "12 It is up to the discretion of the HIPAA Security Officer how often employees…" at bounding box center [267, 93] width 250 height 61
click at [384, 78] on input "True" at bounding box center [388, 75] width 8 height 6
radio input "true"
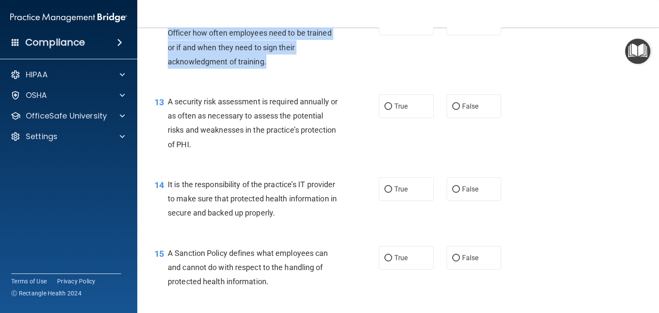
scroll to position [1116, 0]
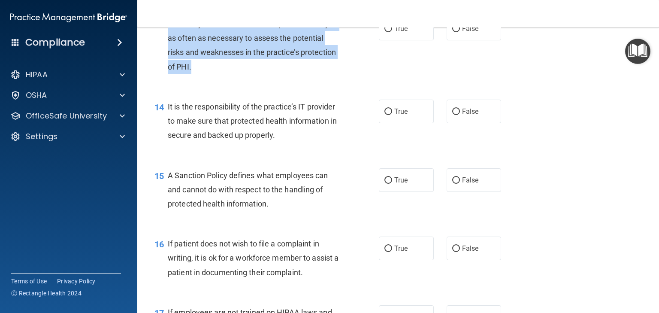
drag, startPoint x: 169, startPoint y: 37, endPoint x: 236, endPoint y: 82, distance: 80.1
click at [236, 74] on div "A security risk assessment is required annually or as often as necessary to ass…" at bounding box center [257, 45] width 178 height 57
click at [389, 32] on input "True" at bounding box center [388, 29] width 8 height 6
radio input "true"
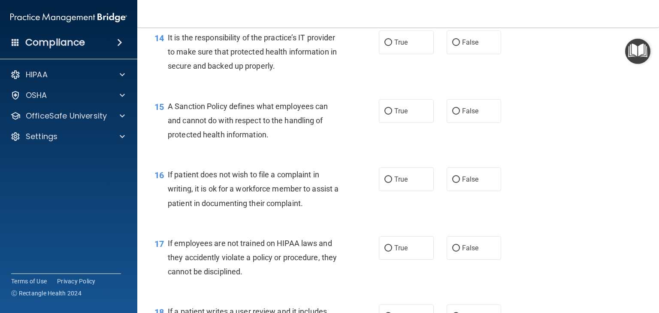
scroll to position [1201, 0]
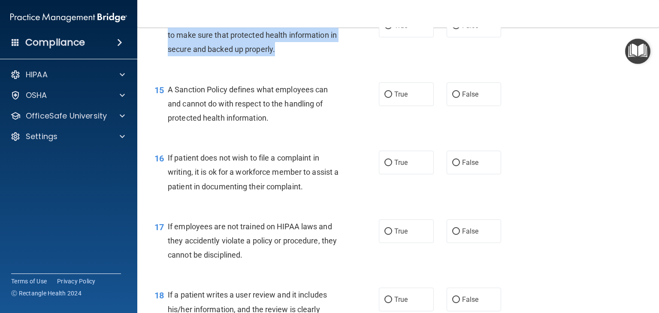
drag, startPoint x: 165, startPoint y: 34, endPoint x: 338, endPoint y: 72, distance: 177.5
click at [338, 61] on div "14 It is the responsibility of the practice’s IT provider to make sure that pro…" at bounding box center [267, 37] width 250 height 47
click at [385, 29] on input "True" at bounding box center [388, 26] width 8 height 6
radio input "true"
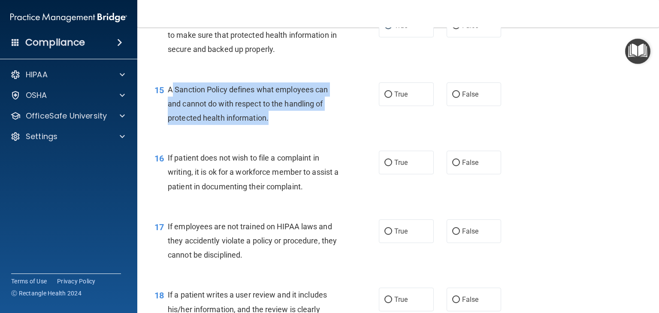
drag, startPoint x: 170, startPoint y: 102, endPoint x: 276, endPoint y: 135, distance: 110.6
click at [276, 125] on div "A Sanction Policy defines what employees can and cannot do with respect to the …" at bounding box center [257, 103] width 178 height 43
click at [388, 98] on input "True" at bounding box center [388, 94] width 8 height 6
radio input "true"
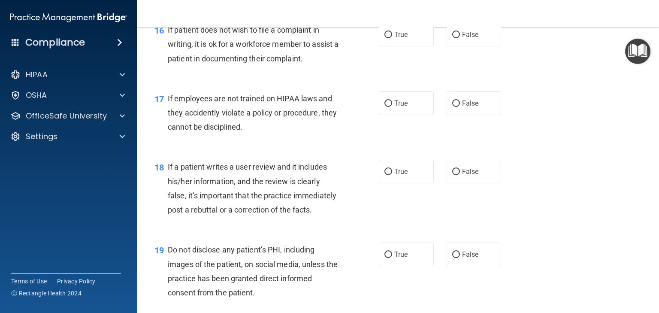
scroll to position [1330, 0]
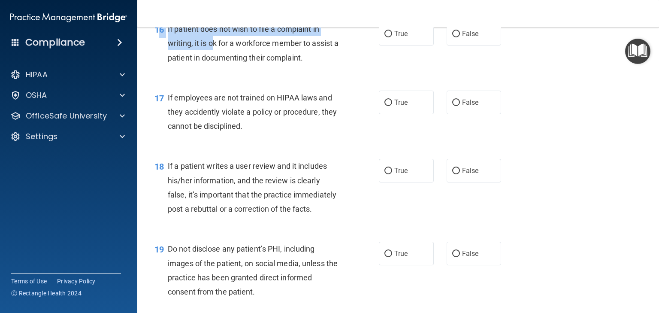
drag, startPoint x: 160, startPoint y: 41, endPoint x: 214, endPoint y: 56, distance: 55.2
click at [214, 56] on div "16 If patient does not wish to file a complaint in writing, it is ok for a work…" at bounding box center [267, 45] width 250 height 47
click at [169, 41] on span "If patient does not wish to file a complaint in writing, it is ok for a workfor…" at bounding box center [253, 42] width 171 height 37
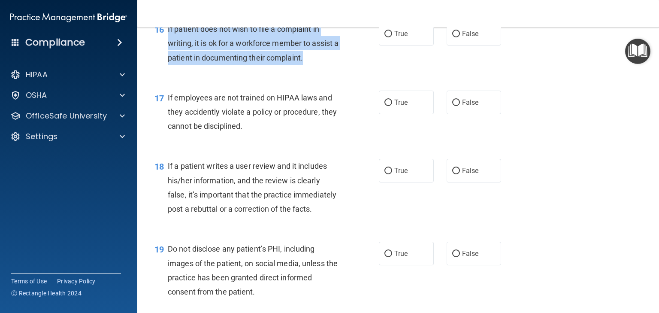
drag, startPoint x: 167, startPoint y: 41, endPoint x: 313, endPoint y: 75, distance: 149.7
click at [313, 65] on div "If patient does not wish to file a complaint in writing, it is ok for a workfor…" at bounding box center [257, 43] width 178 height 43
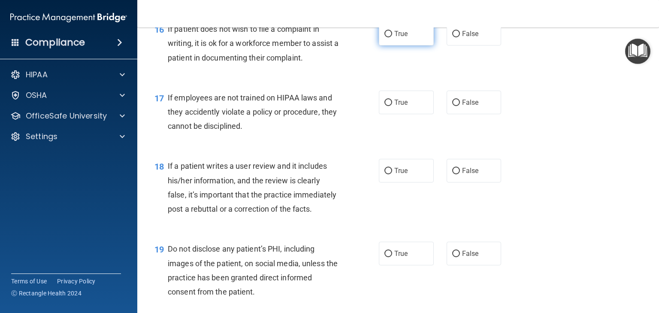
click at [381, 45] on label "True" at bounding box center [406, 34] width 55 height 24
click at [384, 37] on input "True" at bounding box center [388, 34] width 8 height 6
radio input "true"
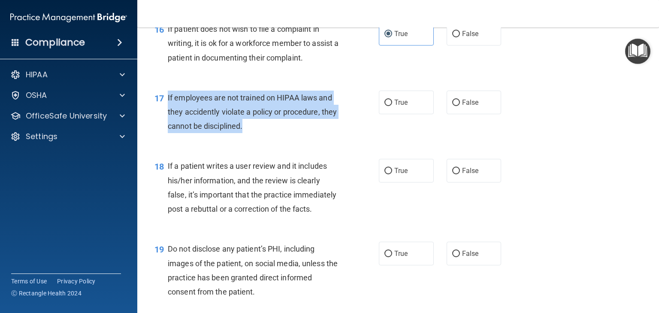
drag, startPoint x: 166, startPoint y: 109, endPoint x: 268, endPoint y: 147, distance: 108.4
click at [268, 138] on div "17 If employees are not trained on HIPAA laws and they accidently violate a pol…" at bounding box center [267, 114] width 250 height 47
drag, startPoint x: 387, startPoint y: 118, endPoint x: 387, endPoint y: 127, distance: 9.4
click at [387, 106] on input "True" at bounding box center [388, 103] width 8 height 6
radio input "true"
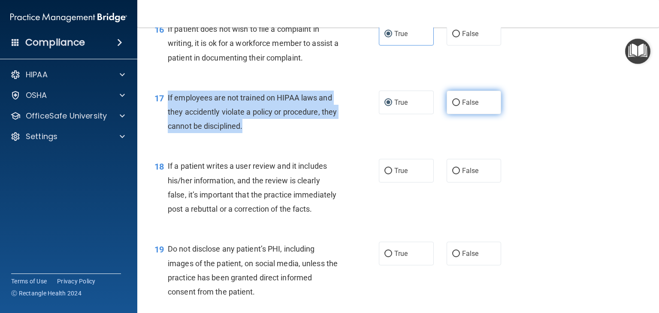
click at [453, 106] on input "False" at bounding box center [456, 103] width 8 height 6
radio input "true"
radio input "false"
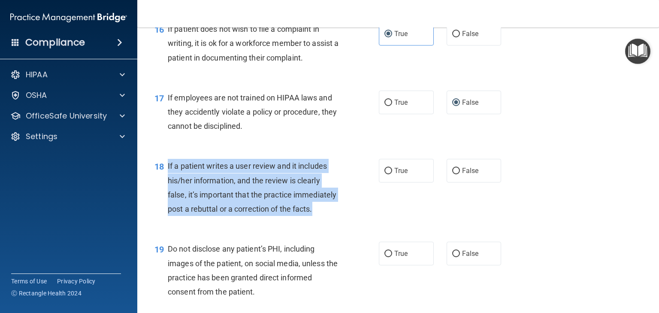
drag, startPoint x: 165, startPoint y: 179, endPoint x: 212, endPoint y: 235, distance: 74.0
click at [212, 220] on div "18 If a patient writes a user review and it includes his/her information, and t…" at bounding box center [267, 189] width 250 height 61
click at [452, 174] on input "False" at bounding box center [456, 171] width 8 height 6
radio input "true"
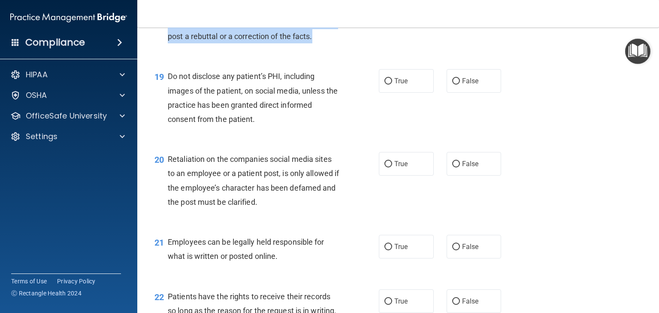
scroll to position [1545, 0]
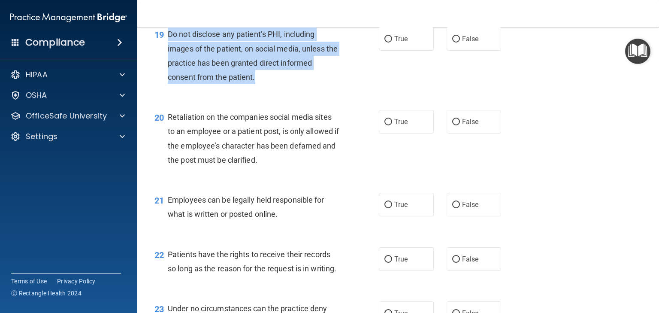
drag, startPoint x: 169, startPoint y: 63, endPoint x: 268, endPoint y: 112, distance: 110.9
click at [268, 84] on div "Do not disclose any patient’s PHI, including images of the patient, on social m…" at bounding box center [257, 55] width 178 height 57
click at [384, 42] on input "True" at bounding box center [388, 39] width 8 height 6
radio input "true"
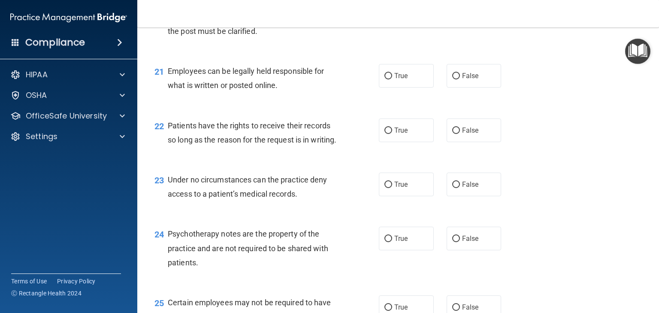
scroll to position [1631, 0]
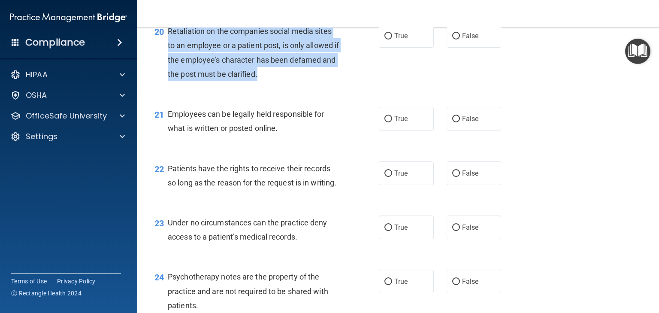
drag, startPoint x: 164, startPoint y: 61, endPoint x: 278, endPoint y: 103, distance: 121.5
click at [278, 85] on div "20 Retaliation on the companies social media sites to an employee or a patient …" at bounding box center [267, 54] width 250 height 61
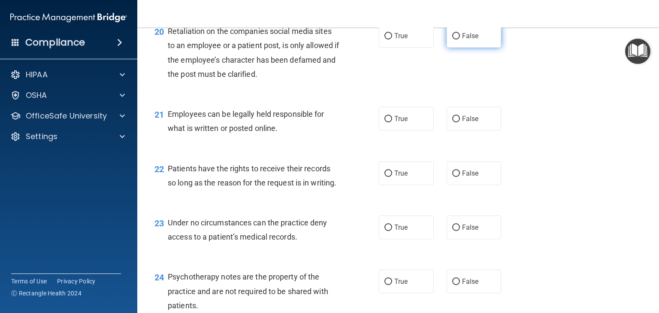
click at [456, 48] on label "False" at bounding box center [474, 36] width 55 height 24
click at [456, 39] on input "False" at bounding box center [456, 36] width 8 height 6
radio input "true"
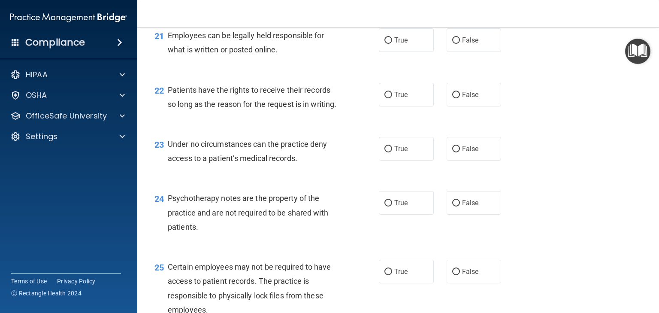
scroll to position [1716, 0]
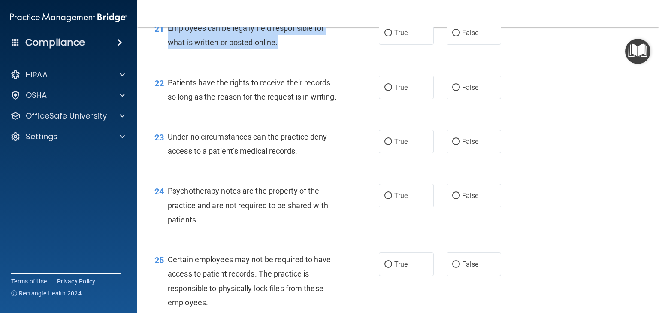
drag, startPoint x: 169, startPoint y: 54, endPoint x: 283, endPoint y: 65, distance: 114.2
click at [283, 49] on div "Employees can be legally held responsible for what is written or posted online." at bounding box center [257, 35] width 178 height 28
click at [385, 36] on input "True" at bounding box center [388, 33] width 8 height 6
radio input "true"
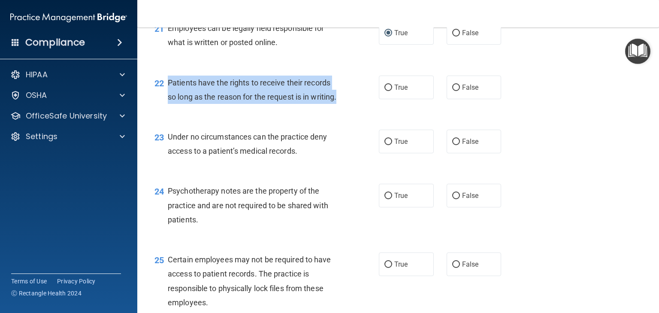
drag, startPoint x: 166, startPoint y: 108, endPoint x: 209, endPoint y: 148, distance: 58.9
click at [209, 108] on div "22 Patients have the rights to receive their records so long as the reason for …" at bounding box center [267, 92] width 250 height 33
click at [452, 91] on input "False" at bounding box center [456, 88] width 8 height 6
radio input "true"
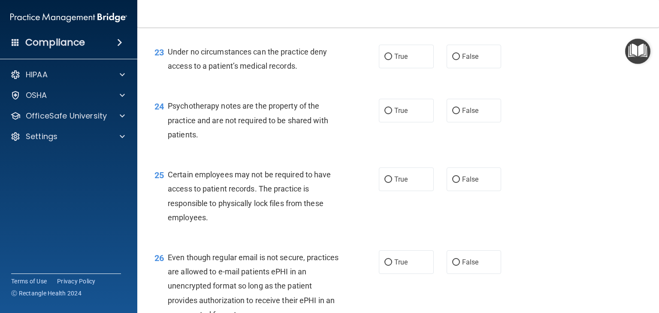
scroll to position [1802, 0]
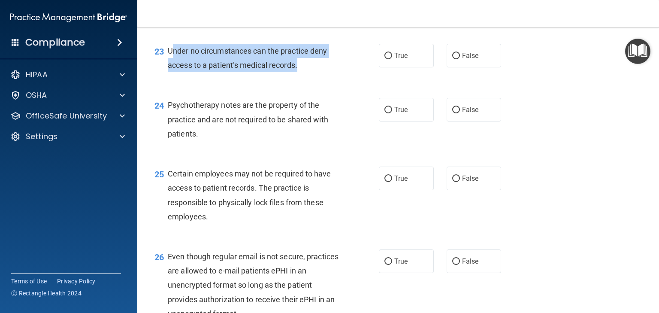
drag, startPoint x: 170, startPoint y: 93, endPoint x: 301, endPoint y: 112, distance: 132.2
click at [301, 72] on div "Under no circumstances can the practice deny access to a patient’s medical reco…" at bounding box center [257, 58] width 178 height 28
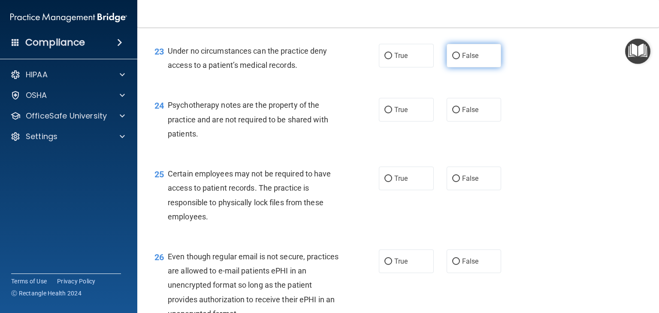
click at [462, 60] on span "False" at bounding box center [470, 55] width 17 height 8
click at [458, 59] on input "False" at bounding box center [456, 56] width 8 height 6
radio input "true"
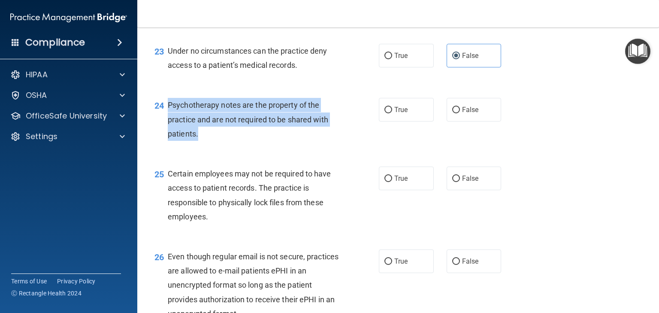
drag, startPoint x: 202, startPoint y: 174, endPoint x: 169, endPoint y: 148, distance: 41.5
click at [169, 141] on div "Psychotherapy notes are the property of the practice and are not required to be…" at bounding box center [257, 119] width 178 height 43
click at [238, 138] on span "Psychotherapy notes are the property of the practice and are not required to be…" at bounding box center [248, 118] width 160 height 37
click at [385, 113] on input "True" at bounding box center [388, 110] width 8 height 6
radio input "true"
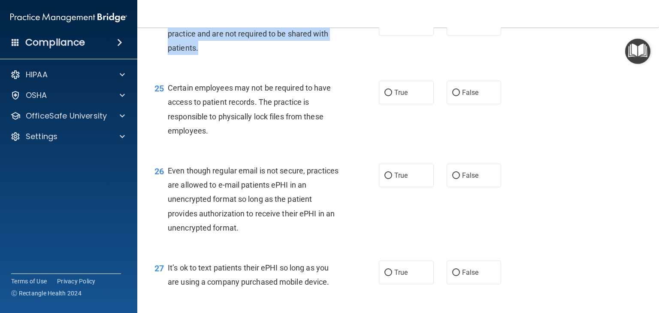
scroll to position [1931, 0]
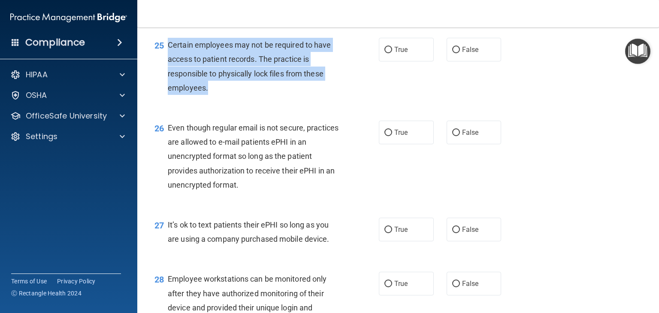
drag, startPoint x: 169, startPoint y: 87, endPoint x: 225, endPoint y: 137, distance: 75.4
click at [225, 95] on div "Certain employees may not be required to have access to patient records. The pr…" at bounding box center [257, 66] width 178 height 57
click at [387, 53] on input "True" at bounding box center [388, 50] width 8 height 6
radio input "true"
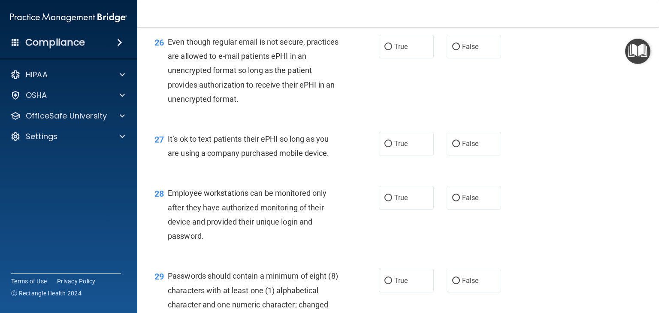
scroll to position [2017, 0]
drag, startPoint x: 173, startPoint y: 84, endPoint x: 182, endPoint y: 88, distance: 9.8
click at [182, 88] on span "Even though regular email is not secure, practices are allowed to e-mail patien…" at bounding box center [253, 70] width 171 height 66
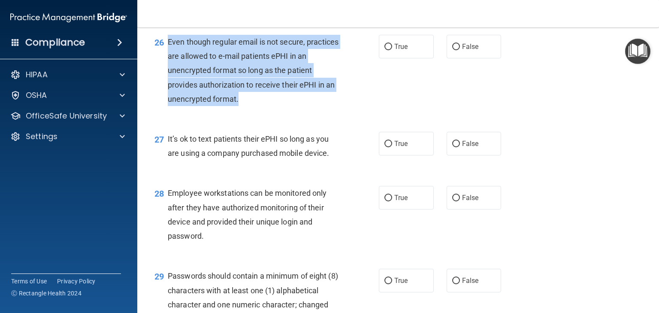
drag, startPoint x: 167, startPoint y: 86, endPoint x: 247, endPoint y: 140, distance: 96.4
click at [247, 106] on div "Even though regular email is not secure, practices are allowed to e-mail patien…" at bounding box center [257, 70] width 178 height 71
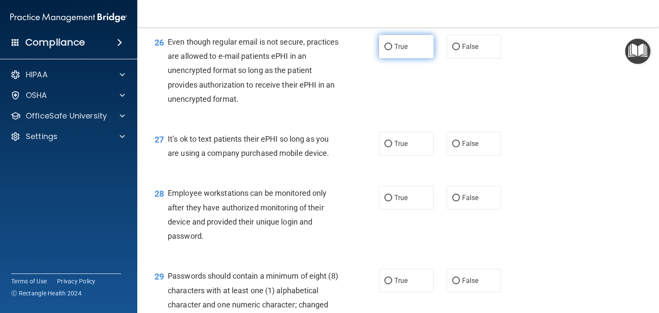
click at [387, 58] on label "True" at bounding box center [406, 47] width 55 height 24
click at [387, 50] on input "True" at bounding box center [388, 47] width 8 height 6
radio input "true"
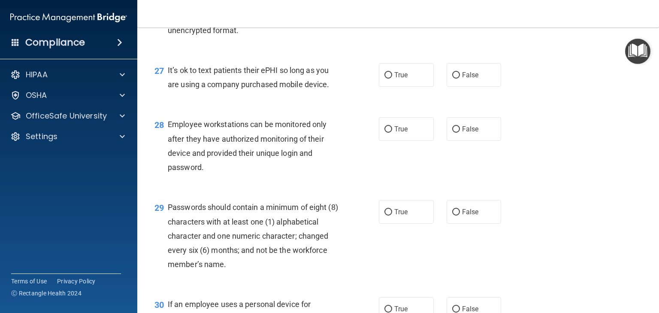
scroll to position [2103, 0]
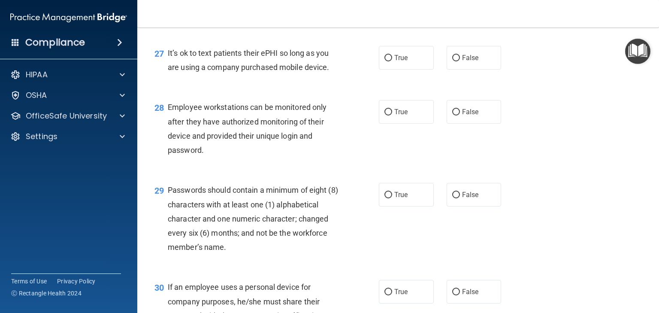
drag, startPoint x: 168, startPoint y: 93, endPoint x: 339, endPoint y: 110, distance: 172.5
click at [339, 74] on div "It’s ok to text patients their ePHI so long as you are using a company purchase…" at bounding box center [257, 60] width 178 height 28
click at [455, 61] on input "False" at bounding box center [456, 58] width 8 height 6
radio input "true"
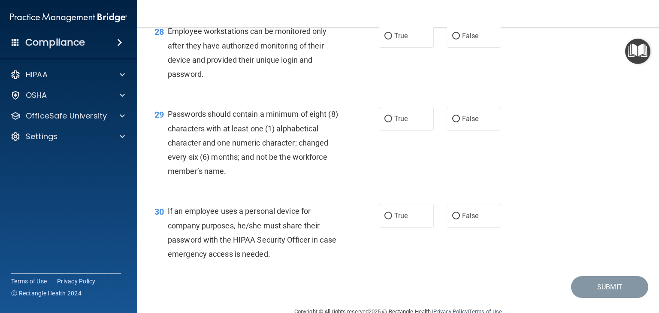
scroll to position [2188, 0]
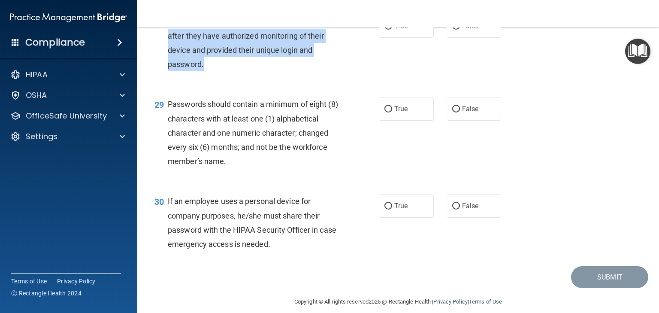
drag, startPoint x: 165, startPoint y: 64, endPoint x: 218, endPoint y: 113, distance: 72.3
click at [218, 76] on div "28 Employee workstations can be monitored only after they have authorized monit…" at bounding box center [267, 44] width 250 height 61
click at [454, 30] on input "False" at bounding box center [456, 26] width 8 height 6
radio input "true"
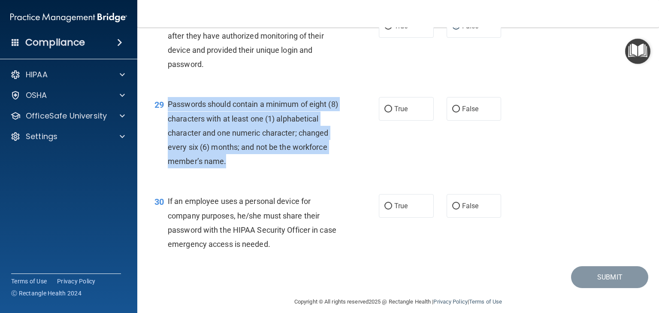
drag, startPoint x: 167, startPoint y: 146, endPoint x: 243, endPoint y: 199, distance: 92.5
click at [243, 172] on div "29 Passwords should contain a minimum of eight (8) characters with at least one…" at bounding box center [267, 135] width 250 height 76
click at [387, 112] on input "True" at bounding box center [388, 109] width 8 height 6
radio input "true"
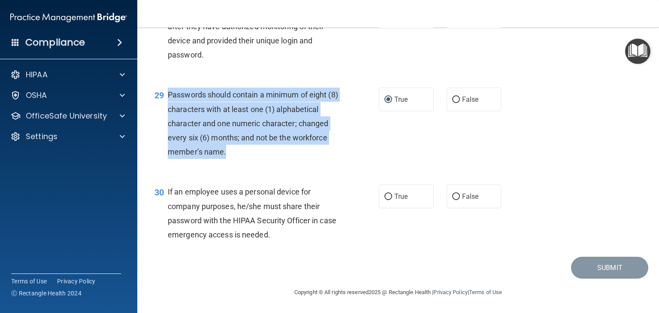
scroll to position [2241, 0]
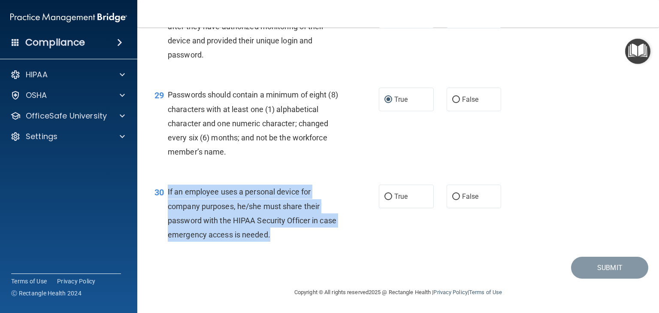
drag, startPoint x: 168, startPoint y: 191, endPoint x: 305, endPoint y: 232, distance: 143.2
click at [306, 233] on div "If an employee uses a personal device for company purposes, he/she must share t…" at bounding box center [257, 213] width 178 height 57
click at [452, 196] on input "False" at bounding box center [456, 197] width 8 height 6
radio input "true"
click at [572, 262] on button "Submit" at bounding box center [609, 268] width 77 height 22
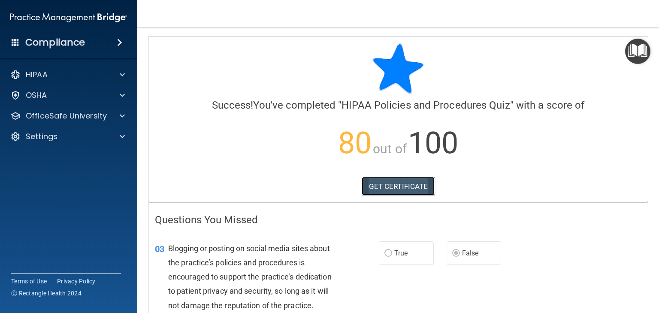
click at [412, 185] on link "GET CERTIFICATE" at bounding box center [398, 186] width 73 height 19
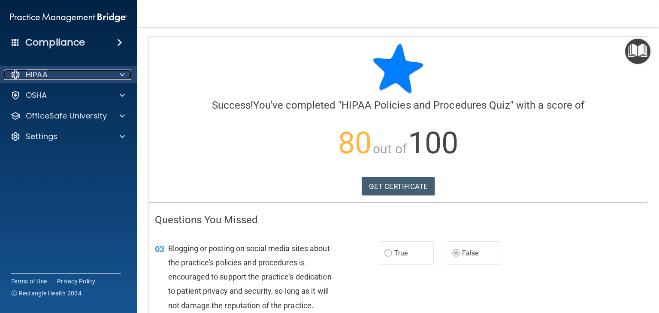
click at [108, 72] on div "HIPAA" at bounding box center [57, 75] width 106 height 10
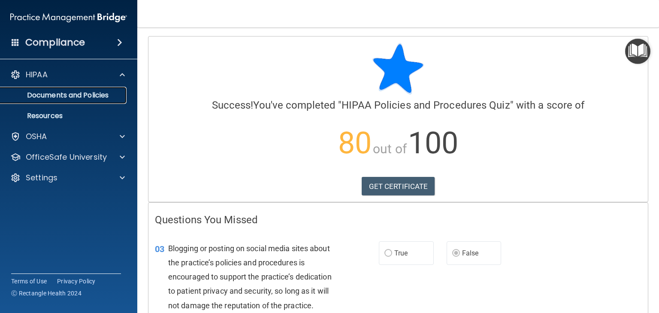
click at [102, 95] on p "Documents and Policies" at bounding box center [64, 95] width 117 height 9
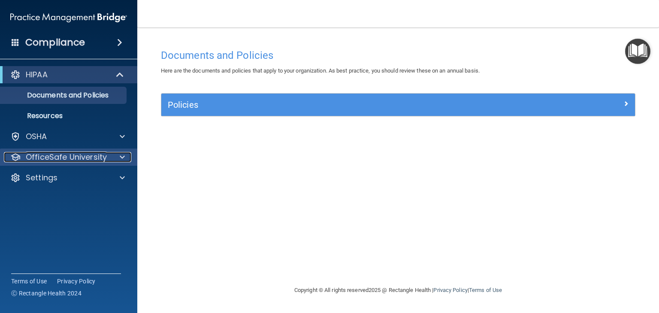
click at [88, 155] on p "OfficeSafe University" at bounding box center [66, 157] width 81 height 10
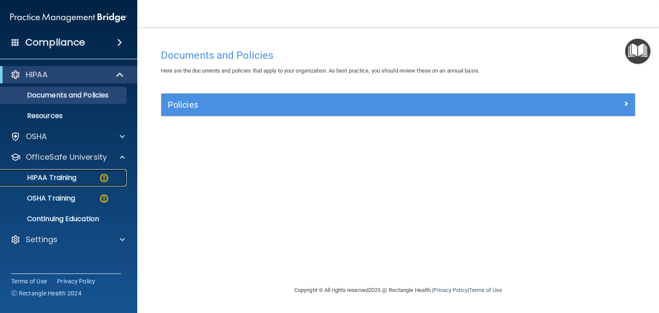
click at [88, 179] on div "HIPAA Training" at bounding box center [64, 177] width 117 height 9
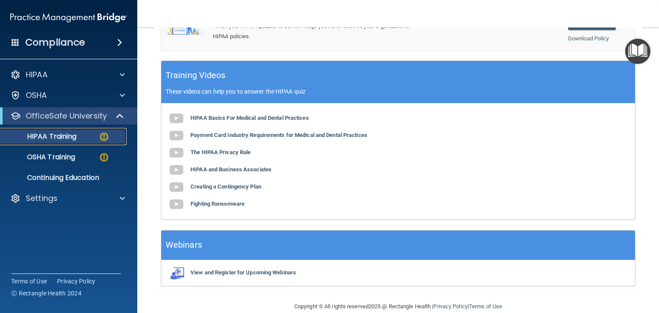
scroll to position [331, 0]
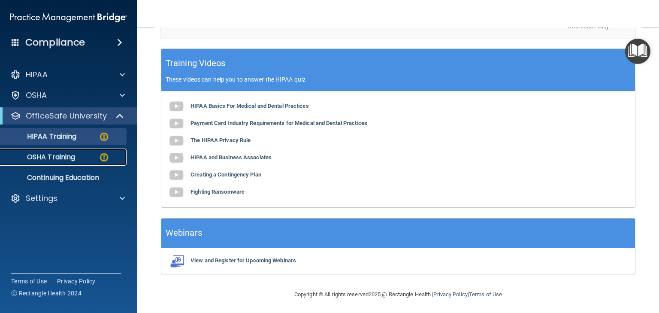
click at [68, 161] on p "OSHA Training" at bounding box center [41, 157] width 70 height 9
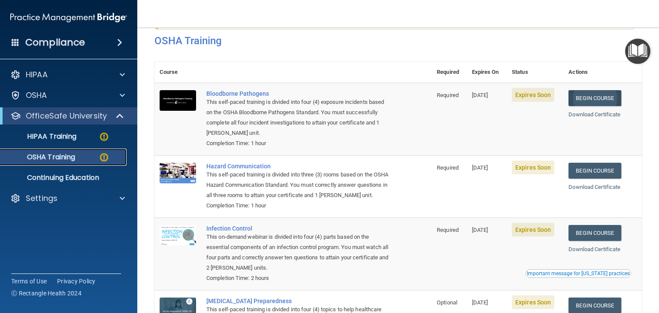
scroll to position [4, 0]
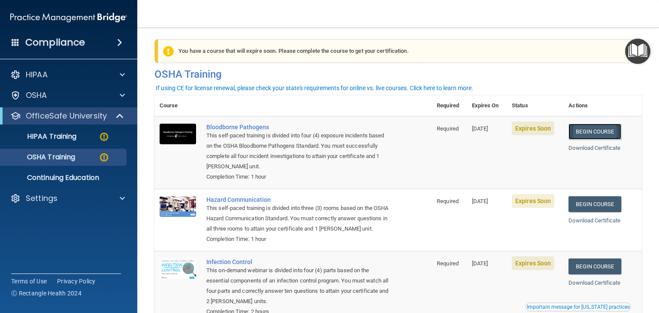
click at [608, 129] on link "Begin Course" at bounding box center [595, 132] width 52 height 16
click at [89, 196] on div "Settings" at bounding box center [57, 198] width 106 height 10
click at [49, 239] on p "Sign Out" at bounding box center [64, 239] width 117 height 9
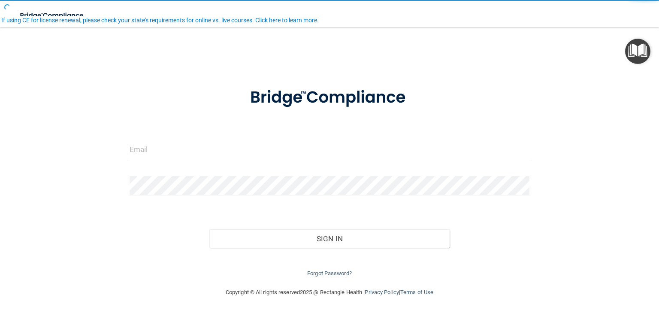
scroll to position [2, 0]
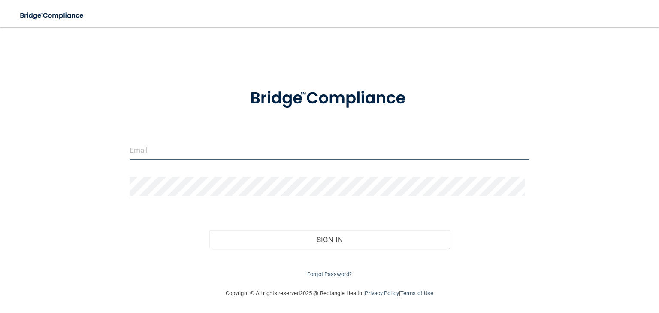
click at [165, 145] on input "email" at bounding box center [330, 150] width 400 height 19
type input "[EMAIL_ADDRESS][PERSON_NAME][DOMAIN_NAME]"
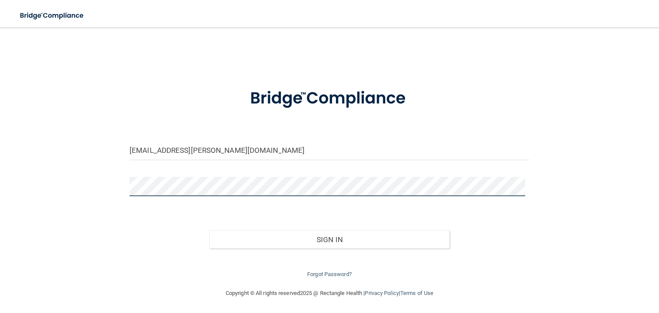
click at [209, 230] on button "Sign In" at bounding box center [329, 239] width 240 height 19
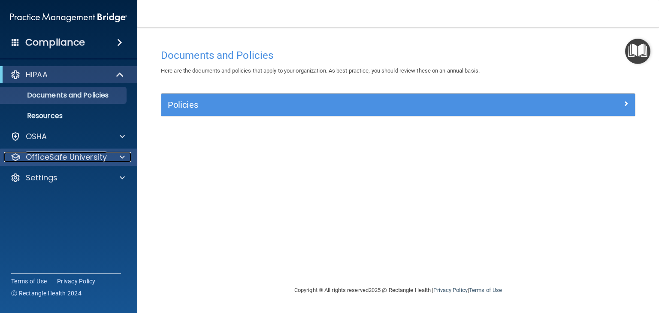
click at [103, 159] on p "OfficeSafe University" at bounding box center [66, 157] width 81 height 10
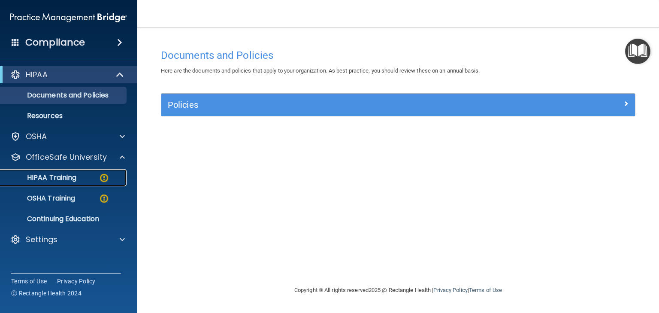
click at [94, 174] on div "HIPAA Training" at bounding box center [64, 177] width 117 height 9
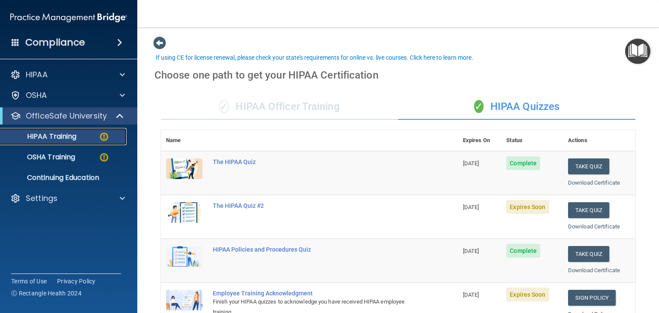
scroll to position [43, 0]
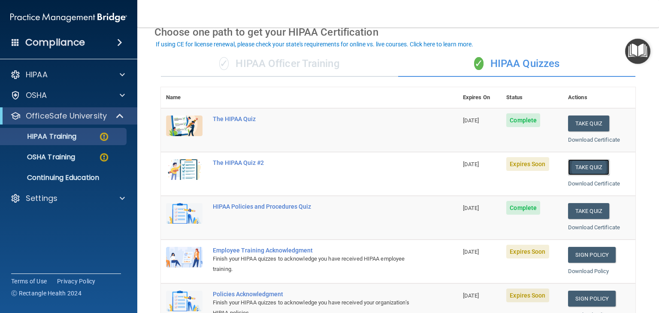
click at [582, 168] on button "Take Quiz" at bounding box center [588, 167] width 41 height 16
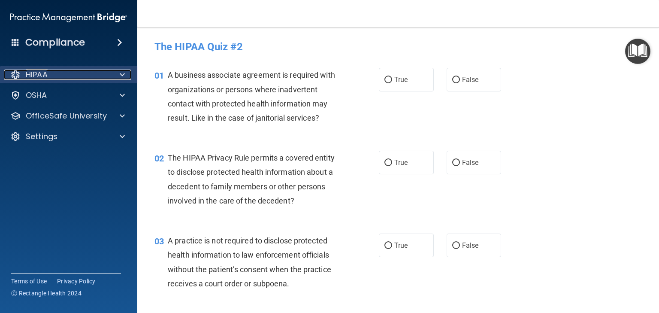
click at [47, 71] on p "HIPAA" at bounding box center [37, 75] width 22 height 10
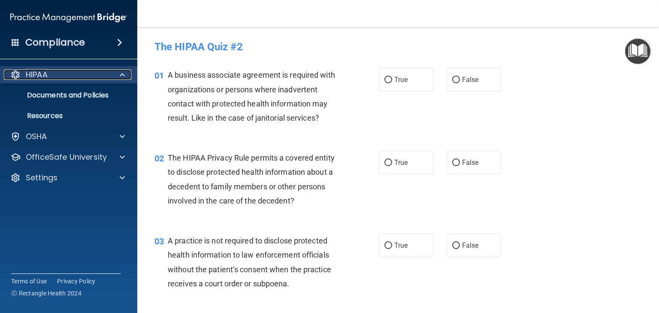
click at [45, 73] on p "HIPAA" at bounding box center [37, 75] width 22 height 10
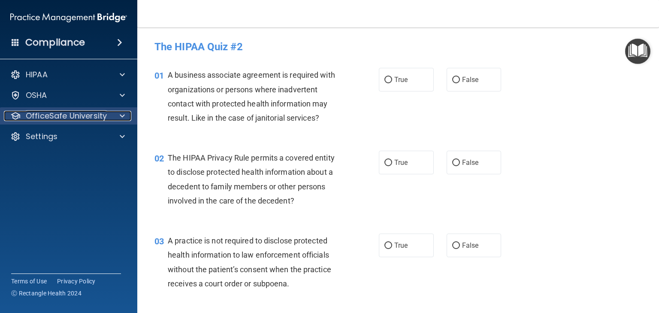
click at [61, 119] on p "OfficeSafe University" at bounding box center [66, 116] width 81 height 10
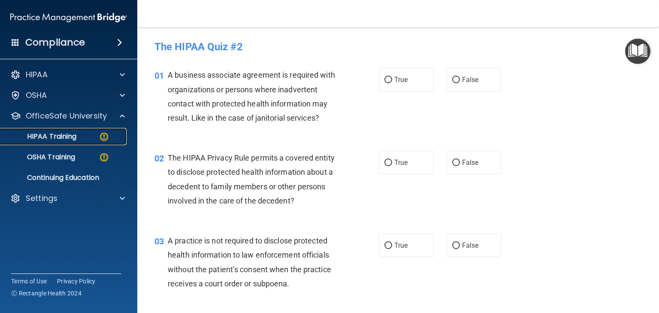
click at [64, 142] on link "HIPAA Training" at bounding box center [58, 136] width 135 height 17
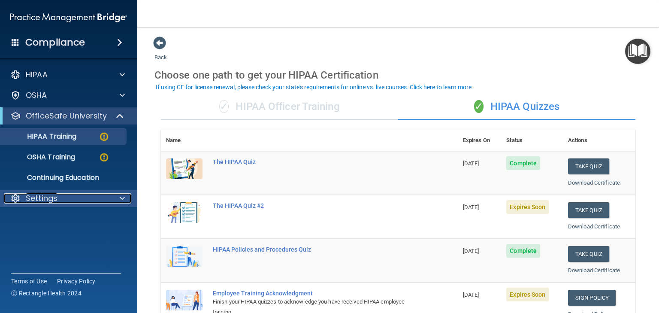
click at [39, 198] on p "Settings" at bounding box center [42, 198] width 32 height 10
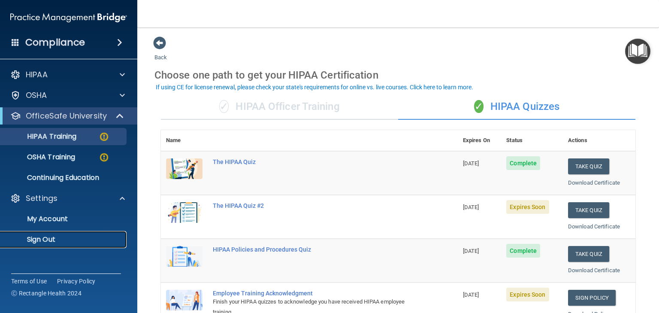
click at [45, 242] on p "Sign Out" at bounding box center [64, 239] width 117 height 9
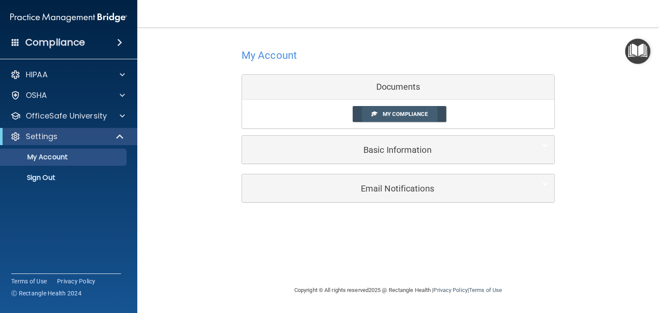
click at [396, 112] on span "My Compliance" at bounding box center [405, 114] width 45 height 6
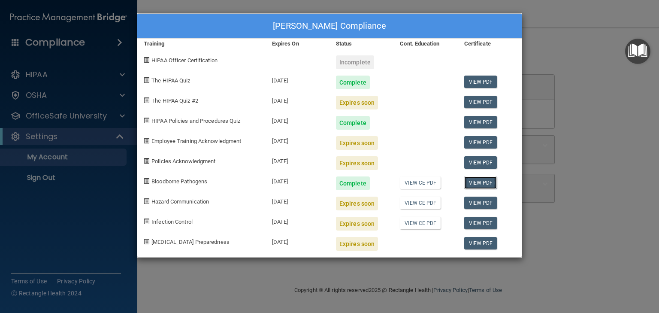
click at [474, 182] on link "View PDF" at bounding box center [480, 182] width 33 height 12
click at [65, 229] on div "Dan Cane's Compliance Training Expires On Status Cont. Education Certificate HI…" at bounding box center [329, 156] width 659 height 313
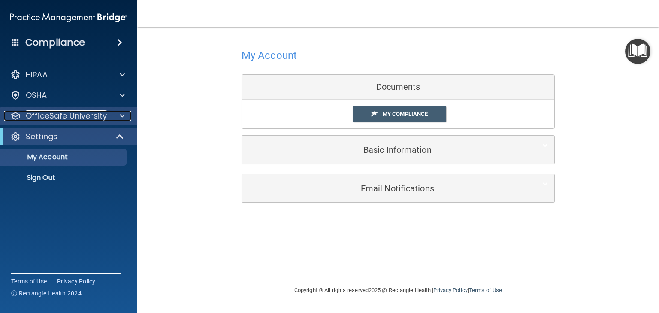
click at [52, 115] on p "OfficeSafe University" at bounding box center [66, 116] width 81 height 10
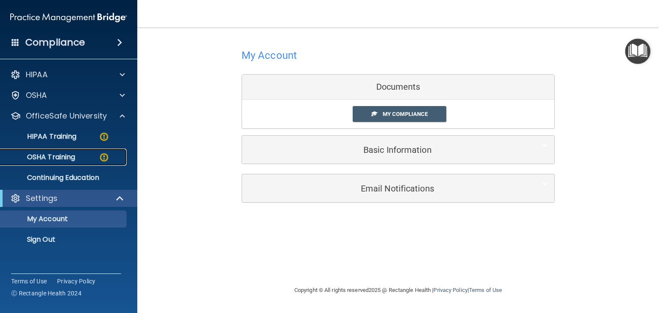
click at [63, 156] on p "OSHA Training" at bounding box center [41, 157] width 70 height 9
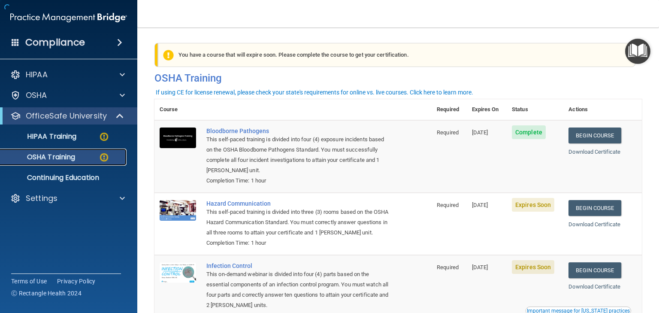
click at [64, 157] on p "OSHA Training" at bounding box center [41, 157] width 70 height 9
click at [584, 207] on link "Begin Course" at bounding box center [595, 208] width 52 height 16
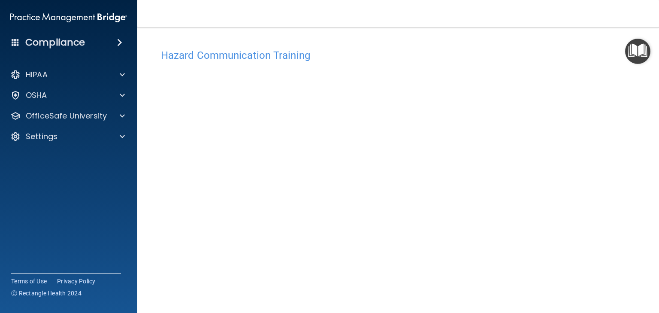
scroll to position [10, 0]
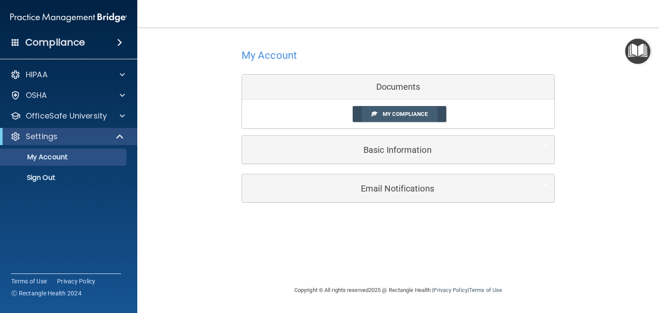
click at [369, 116] on link "My Compliance" at bounding box center [400, 114] width 94 height 16
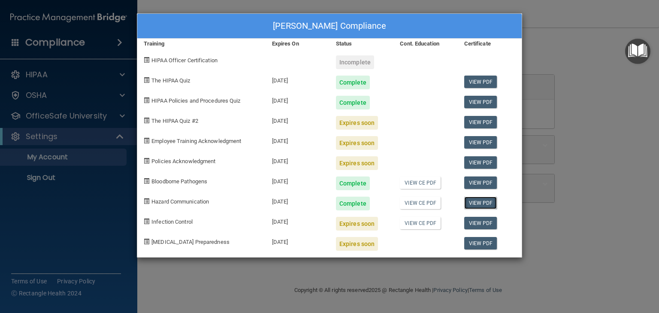
click at [471, 204] on link "View PDF" at bounding box center [480, 203] width 33 height 12
click at [113, 267] on div "Dan Cane's Compliance Training Expires On Status Cont. Education Certificate HI…" at bounding box center [329, 156] width 659 height 313
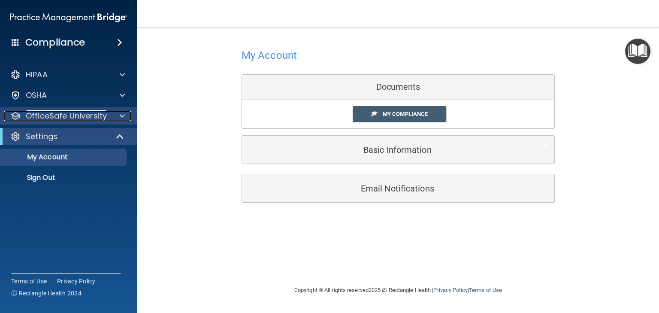
click at [58, 116] on p "OfficeSafe University" at bounding box center [66, 116] width 81 height 10
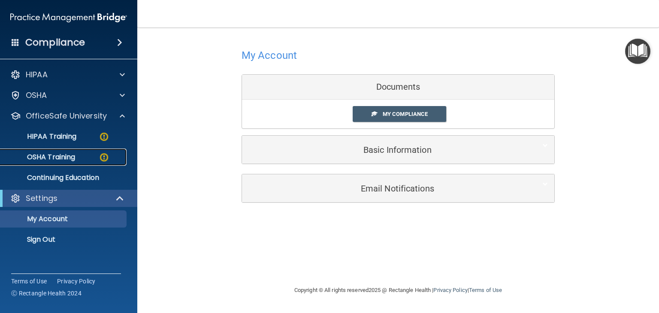
click at [70, 154] on p "OSHA Training" at bounding box center [41, 157] width 70 height 9
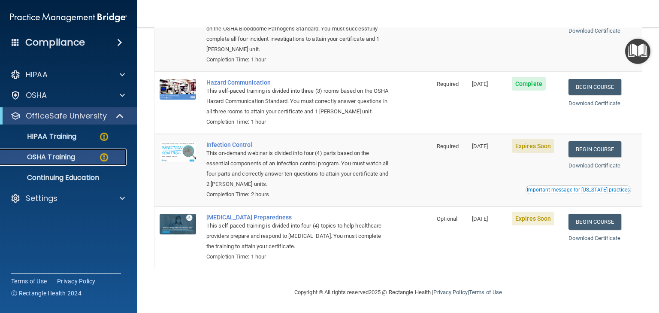
scroll to position [129, 0]
click at [582, 153] on link "Begin Course" at bounding box center [595, 149] width 52 height 16
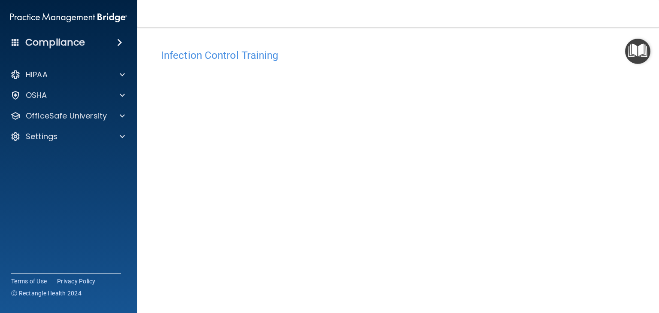
drag, startPoint x: 205, startPoint y: 54, endPoint x: 209, endPoint y: 57, distance: 5.2
click at [208, 56] on h4 "Infection Control Training" at bounding box center [398, 55] width 475 height 11
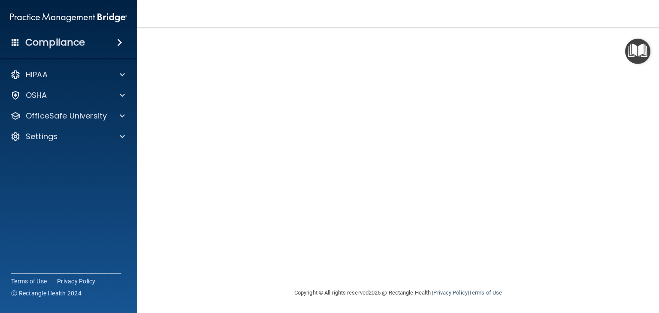
scroll to position [54, 0]
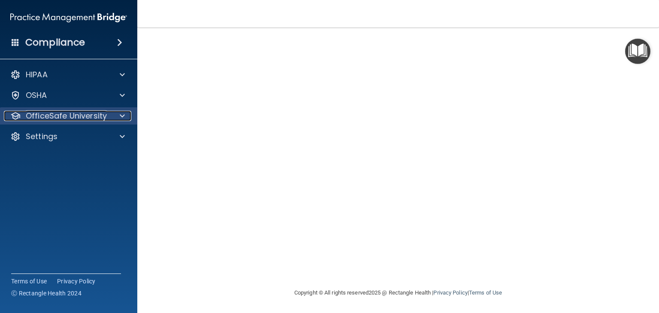
click at [82, 118] on p "OfficeSafe University" at bounding box center [66, 116] width 81 height 10
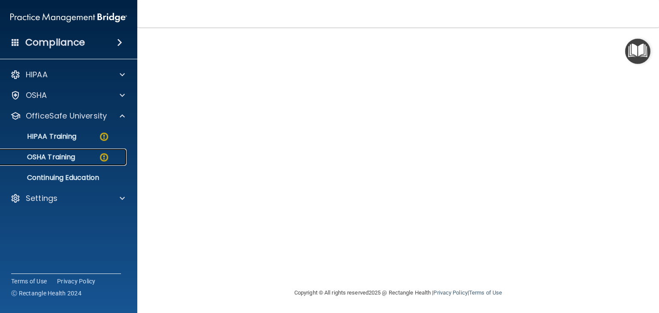
click at [78, 158] on div "OSHA Training" at bounding box center [64, 157] width 117 height 9
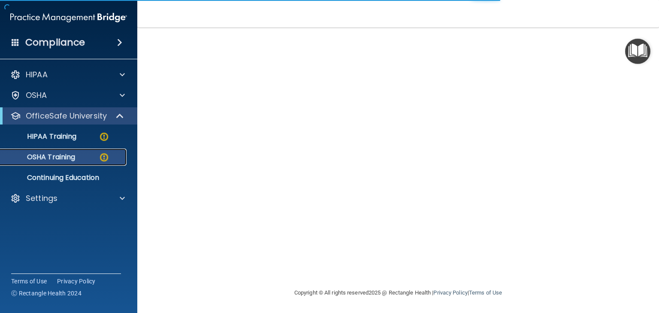
click at [83, 162] on link "OSHA Training" at bounding box center [58, 156] width 135 height 17
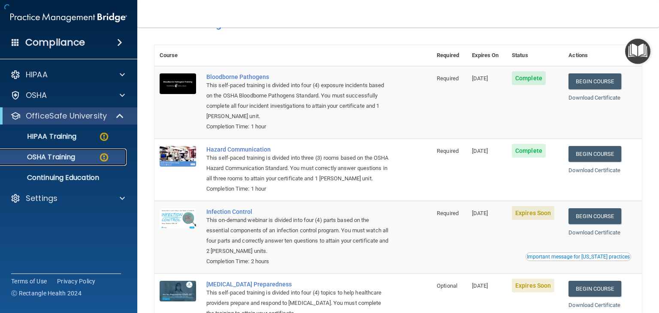
scroll to position [133, 0]
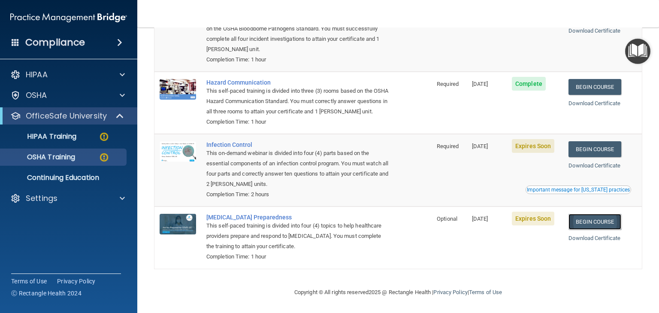
click at [584, 223] on link "Begin Course" at bounding box center [595, 222] width 52 height 16
click at [46, 158] on p "OSHA Training" at bounding box center [41, 157] width 70 height 9
click at [53, 156] on p "OSHA Training" at bounding box center [41, 157] width 70 height 9
click at [66, 137] on p "HIPAA Training" at bounding box center [41, 136] width 71 height 9
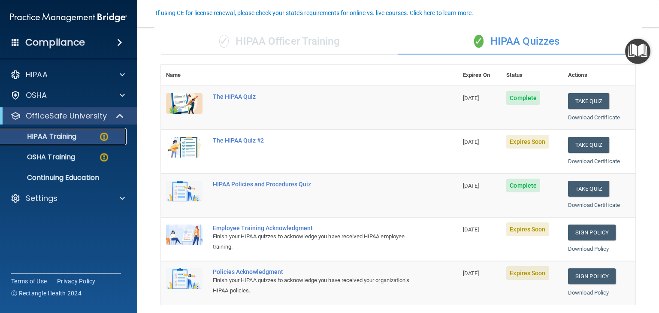
scroll to position [74, 0]
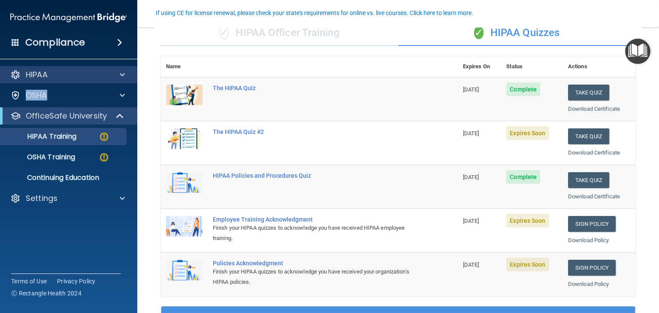
click at [74, 82] on div "HIPAA Documents and Policies Report an Incident Business Associates Emergency P…" at bounding box center [69, 138] width 138 height 151
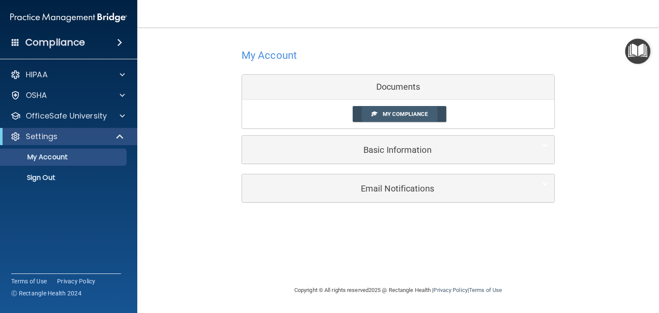
click at [375, 116] on span at bounding box center [375, 114] width 6 height 6
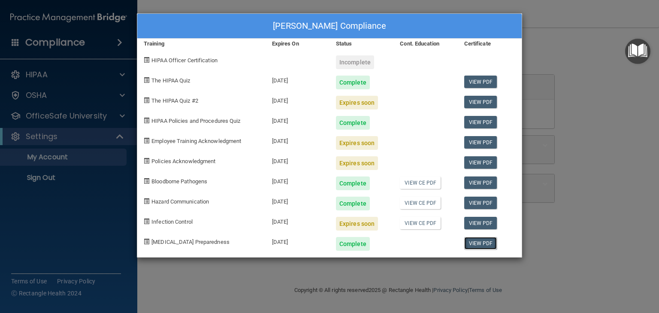
click at [469, 241] on link "View PDF" at bounding box center [480, 243] width 33 height 12
